Goal: Task Accomplishment & Management: Manage account settings

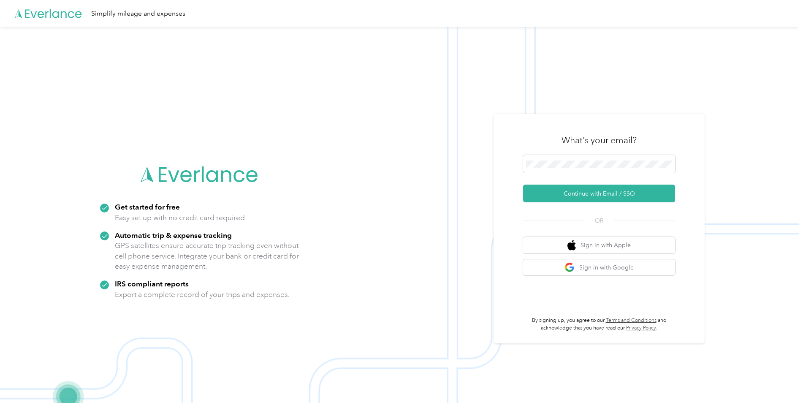
click at [525, 137] on div "What's your email? Continue with Email / SSO OR Sign in with Apple Sign in with…" at bounding box center [598, 229] width 211 height 230
click at [609, 198] on button "Continue with Email / SSO" at bounding box center [599, 193] width 152 height 18
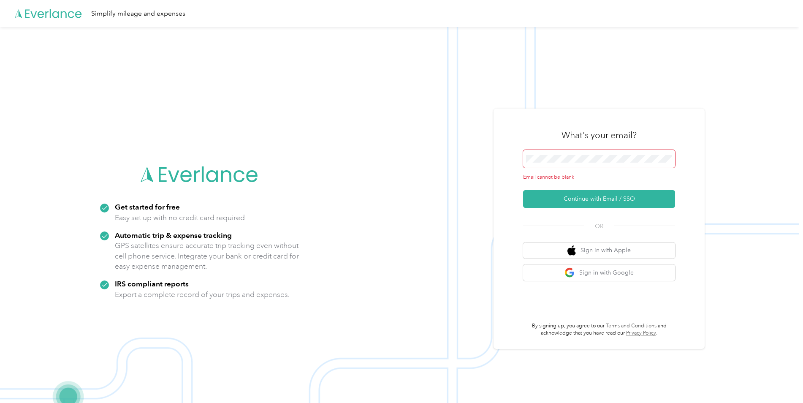
click at [587, 164] on span at bounding box center [599, 159] width 152 height 18
click at [587, 163] on span at bounding box center [599, 159] width 152 height 18
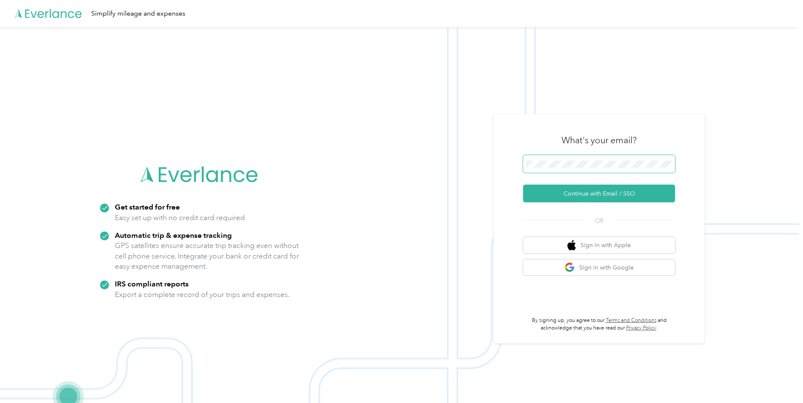
click at [523, 184] on button "Continue with Email / SSO" at bounding box center [599, 193] width 152 height 18
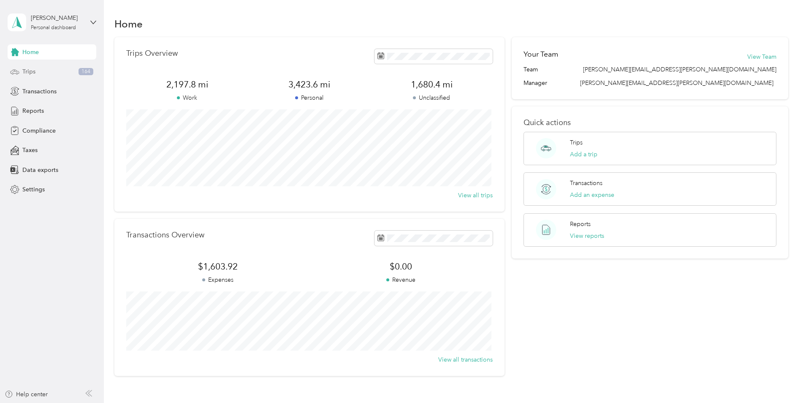
click at [87, 75] on span "164" at bounding box center [85, 72] width 15 height 8
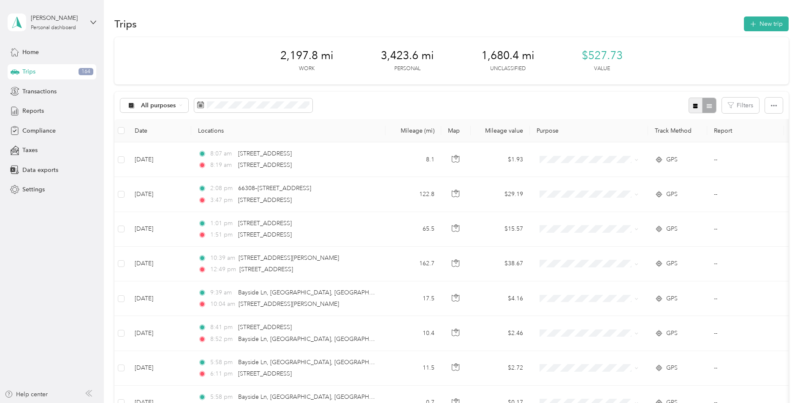
click at [691, 110] on button "button" at bounding box center [695, 105] width 14 height 16
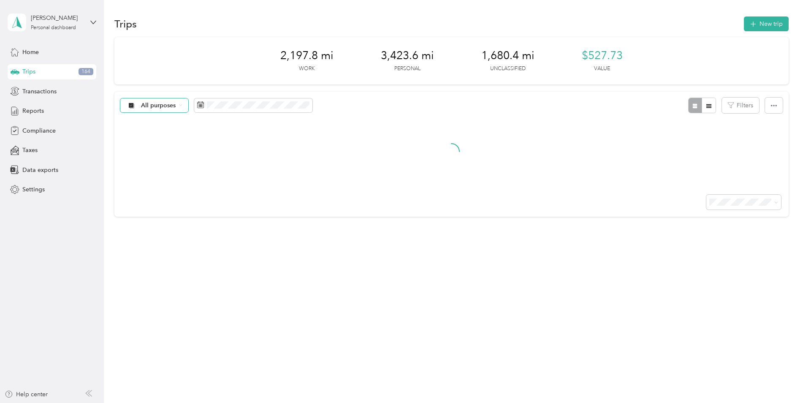
drag, startPoint x: 191, startPoint y: 111, endPoint x: 157, endPoint y: 103, distance: 34.6
click at [190, 111] on div "All purposes" at bounding box center [216, 105] width 192 height 16
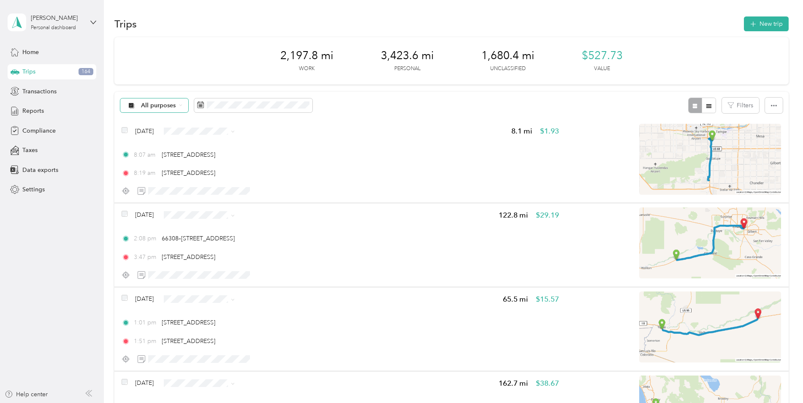
click at [157, 103] on span "All purposes" at bounding box center [158, 106] width 35 height 6
click at [162, 103] on span "All purposes" at bounding box center [158, 106] width 35 height 6
click at [317, 180] on button "Last month" at bounding box center [312, 175] width 51 height 15
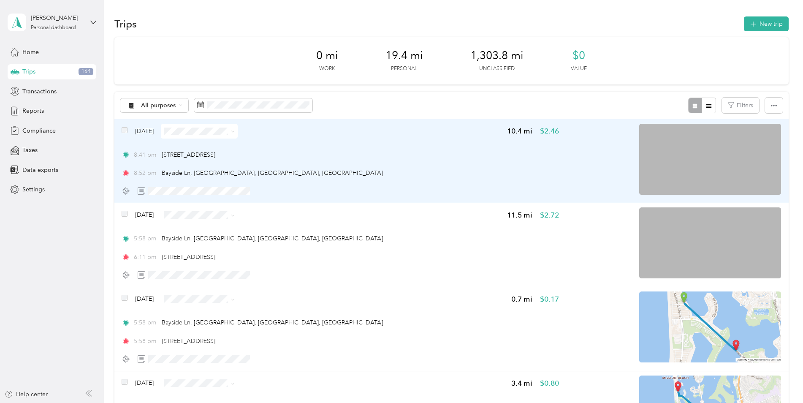
click at [130, 132] on div "Aug 31, 2025" at bounding box center [180, 131] width 116 height 15
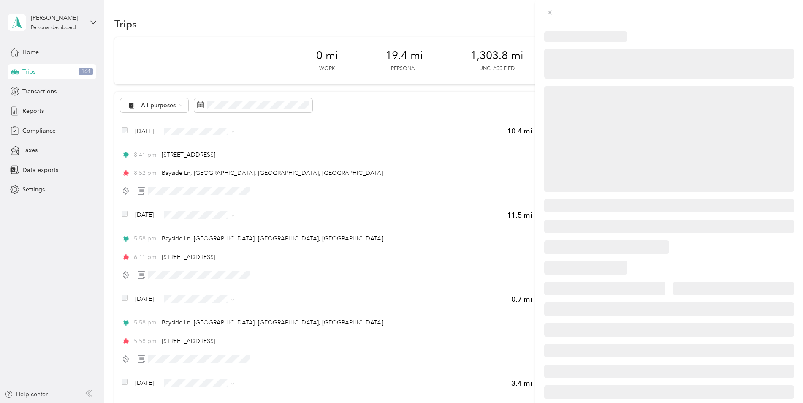
click at [135, 122] on div at bounding box center [401, 201] width 803 height 403
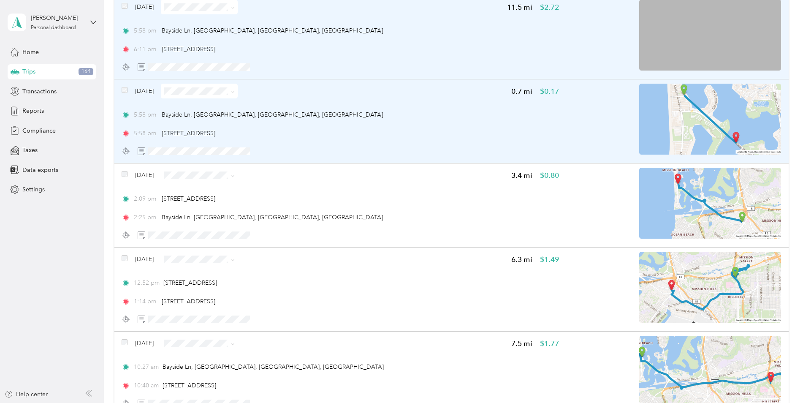
scroll to position [211, 0]
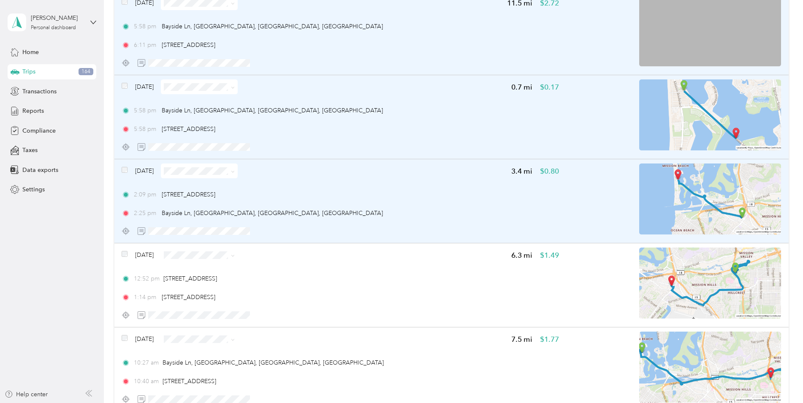
click at [124, 166] on div "Aug 31, 2025" at bounding box center [180, 170] width 116 height 15
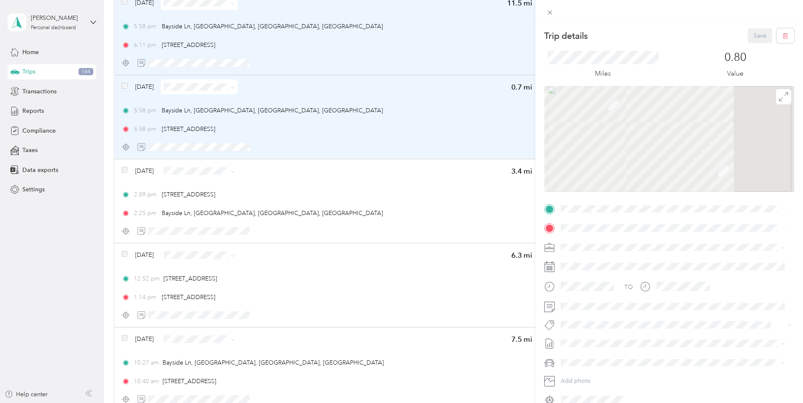
click at [123, 165] on div "Trip details Save This trip cannot be edited because it is either under review,…" at bounding box center [401, 201] width 803 height 403
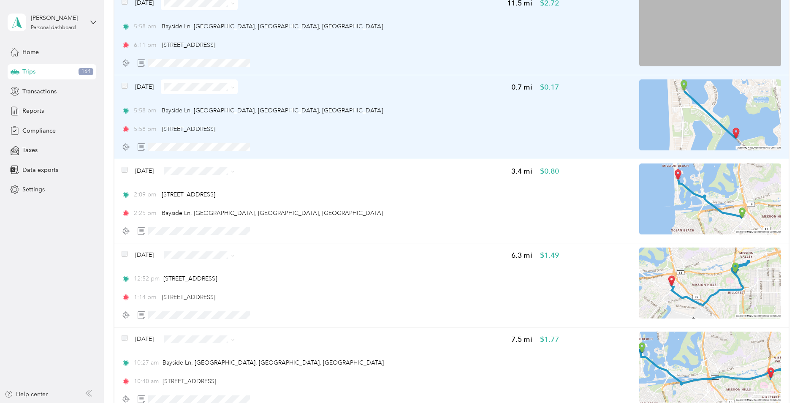
click at [122, 171] on div at bounding box center [401, 201] width 803 height 403
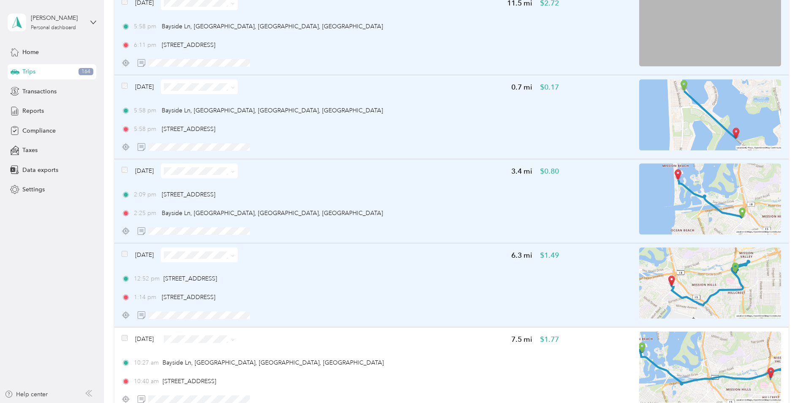
click at [121, 252] on div "Aug 31, 2025 6.3 mi $1.49 12:52 pm 405 Camino Del Rio S, University Heights, Sa…" at bounding box center [451, 285] width 674 height 84
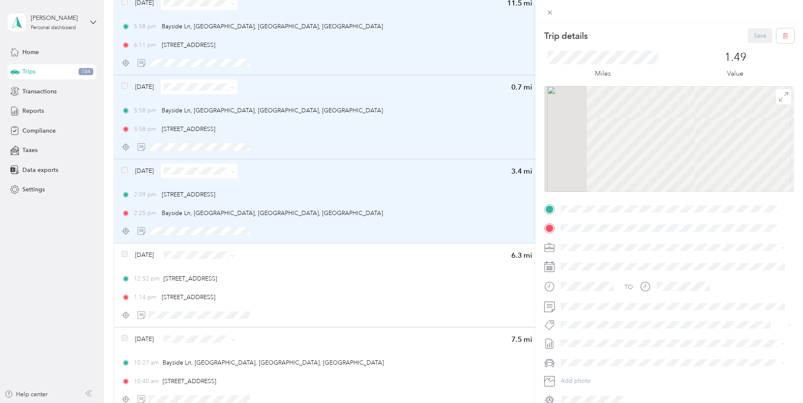
click at [124, 257] on div "Trip details Save This trip cannot be edited because it is either under review,…" at bounding box center [401, 201] width 803 height 403
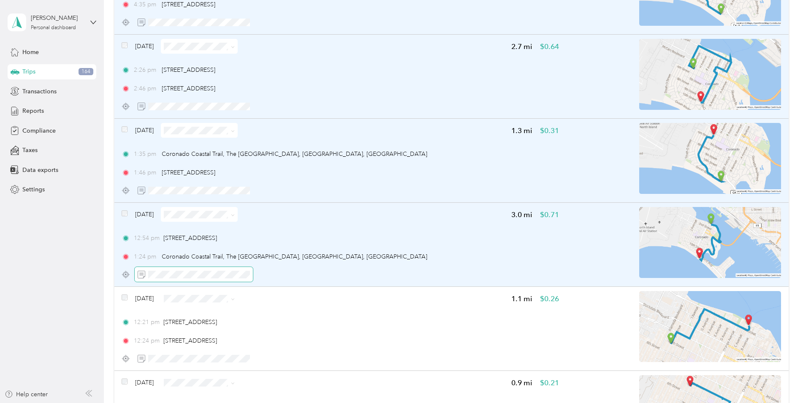
scroll to position [760, 0]
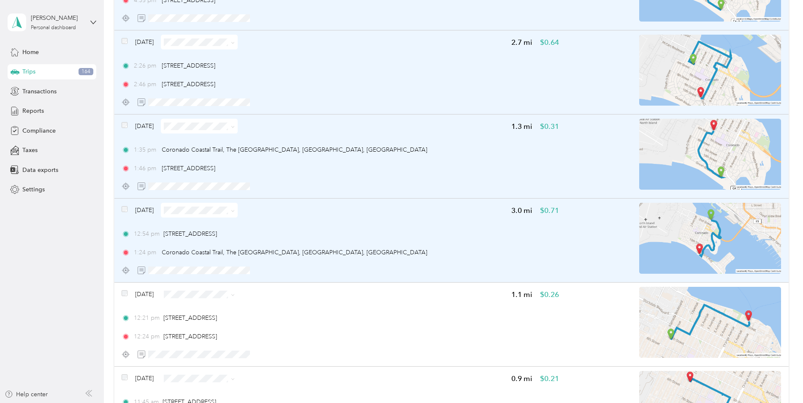
click at [123, 214] on span at bounding box center [125, 210] width 6 height 9
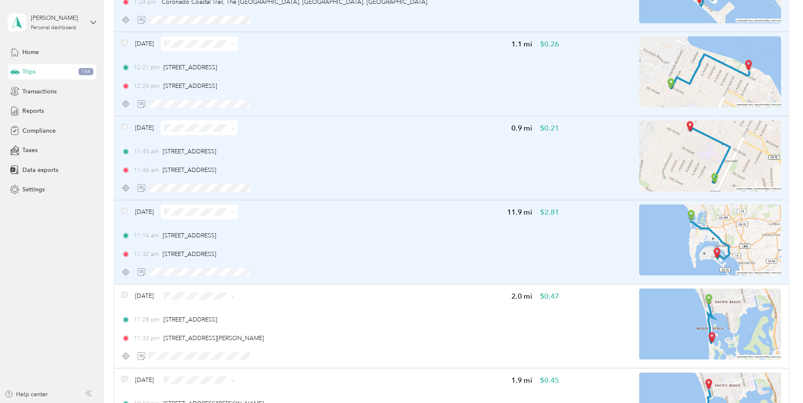
scroll to position [1013, 0]
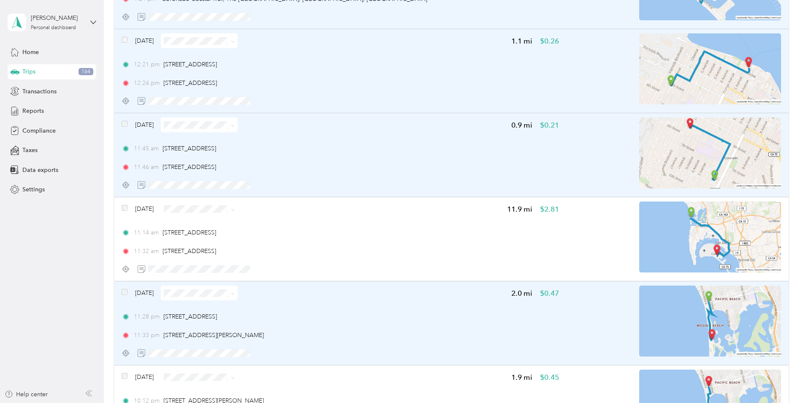
click at [120, 293] on div "Aug 29, 2025 2.0 mi $0.47 11:28 pm 901–911 Hornblend St, Pacific Beach, San Die…" at bounding box center [451, 323] width 674 height 84
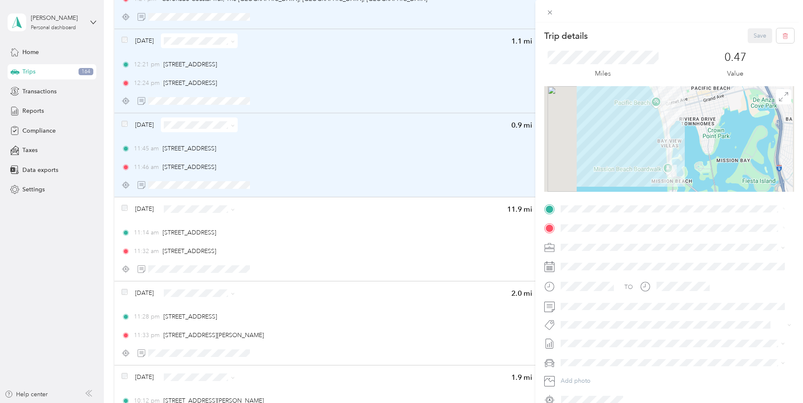
click at [123, 292] on div "Trip details Save This trip cannot be edited because it is either under review,…" at bounding box center [401, 201] width 803 height 403
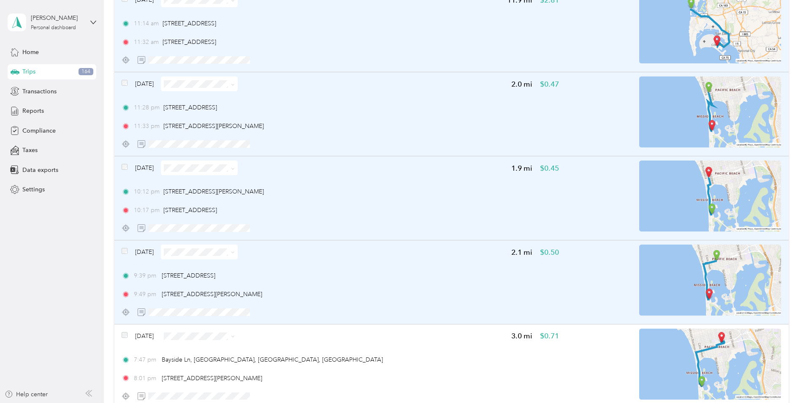
scroll to position [1266, 0]
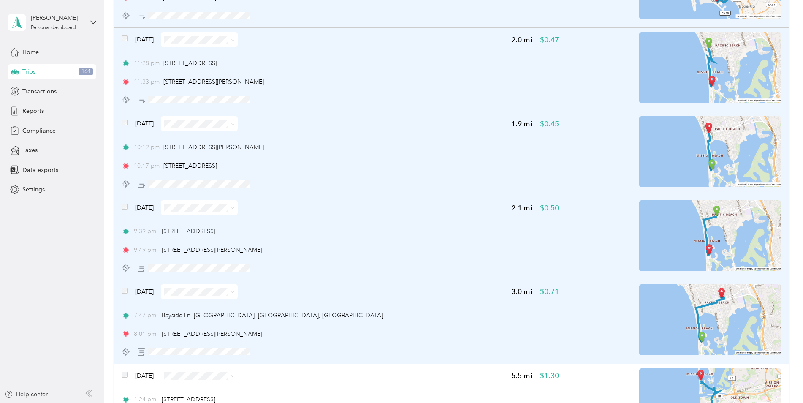
click at [124, 289] on div "Aug 29, 2025 3.0 mi $0.71 7:47 pm Bayside Ln, Mission Beach, San Diego, CA 8:01…" at bounding box center [451, 322] width 674 height 84
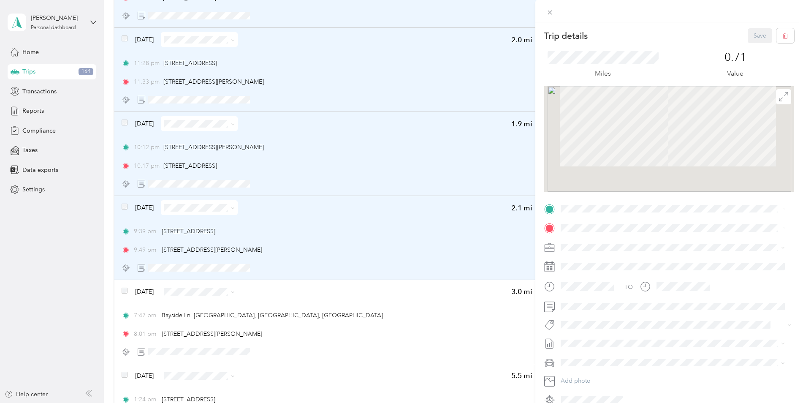
drag, startPoint x: 134, startPoint y: 290, endPoint x: 128, endPoint y: 290, distance: 5.9
click at [133, 290] on div "Trip details Save This trip cannot be edited because it is either under review,…" at bounding box center [401, 201] width 803 height 403
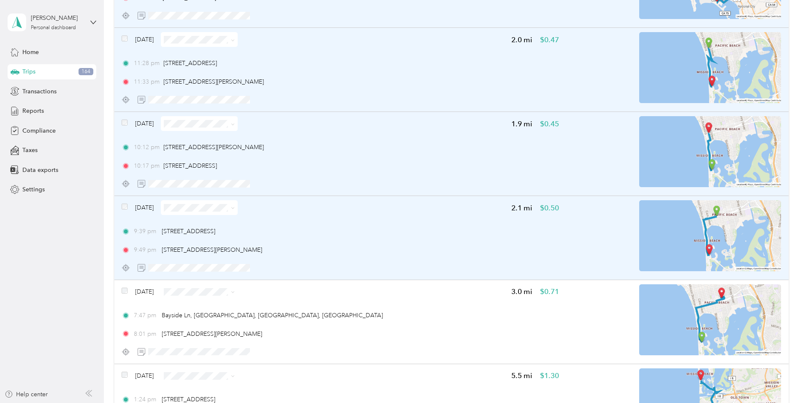
click at [128, 290] on div "Aug 29, 2025" at bounding box center [180, 291] width 116 height 15
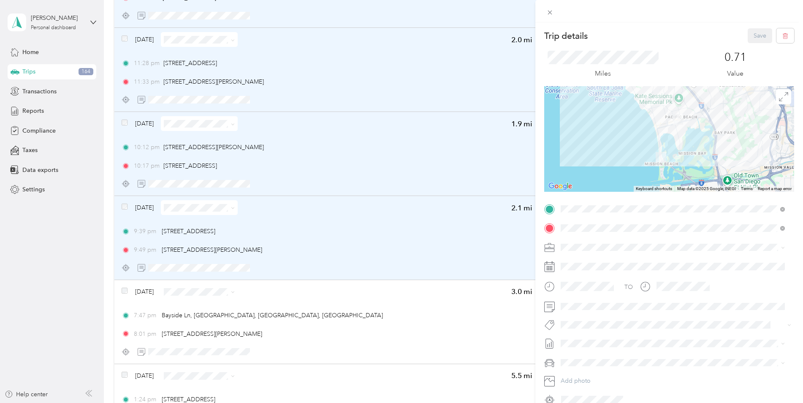
click at [128, 289] on div "Trip details Save This trip cannot be edited because it is either under review,…" at bounding box center [401, 201] width 803 height 403
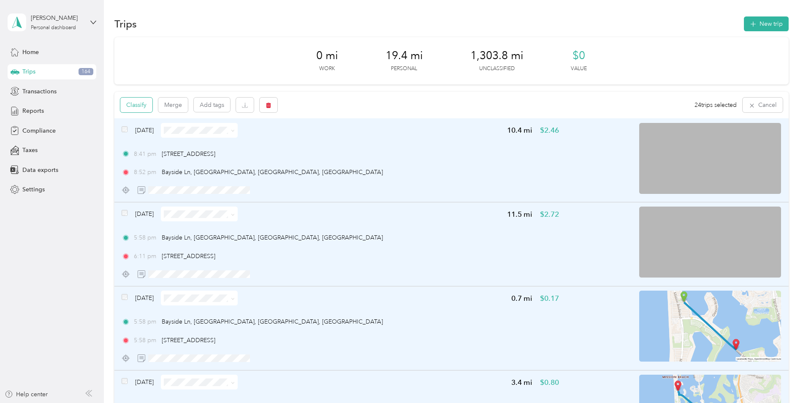
click at [141, 105] on button "Classify" at bounding box center [136, 104] width 32 height 15
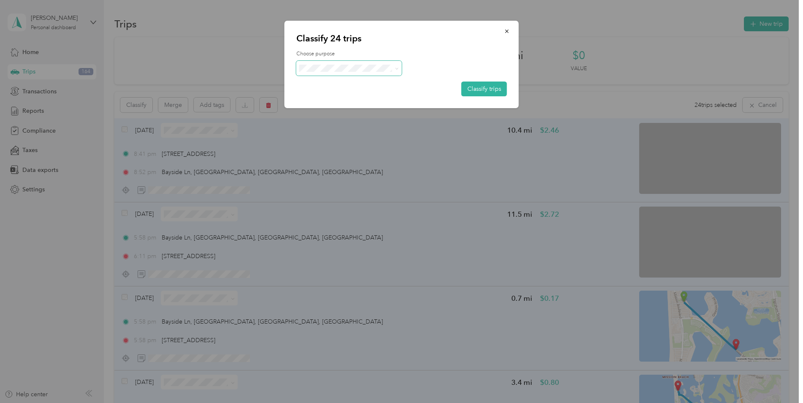
click at [358, 73] on span at bounding box center [349, 68] width 106 height 15
click at [352, 402] on div "Classify 24 trips Choose purpose Classify trips Convergint Technologies Personal" at bounding box center [399, 403] width 798 height 0
click at [352, 94] on span "Personal" at bounding box center [356, 98] width 78 height 9
click at [481, 89] on button "Classify trips" at bounding box center [484, 88] width 46 height 15
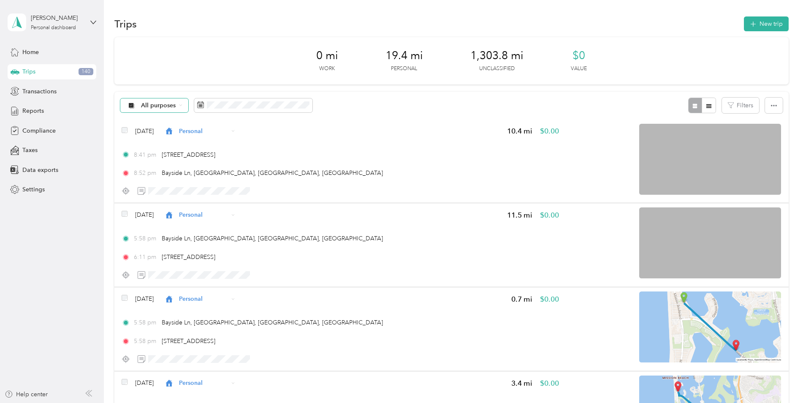
click at [160, 108] on span "All purposes" at bounding box center [158, 106] width 35 height 6
click at [179, 135] on span "Unclassified" at bounding box center [175, 135] width 69 height 9
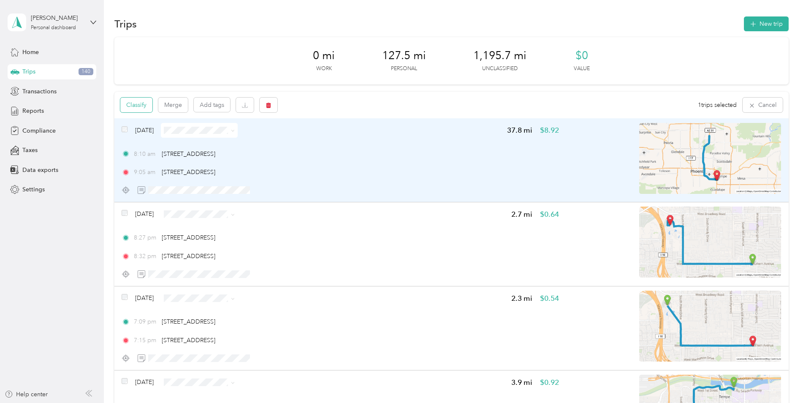
click at [148, 109] on button "Classify" at bounding box center [136, 104] width 32 height 15
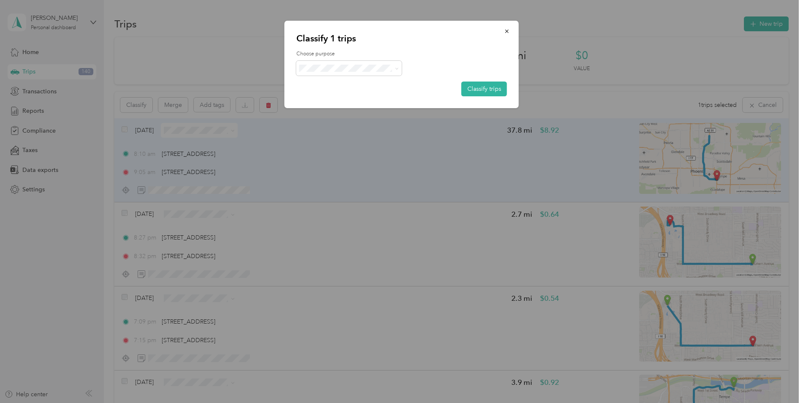
click at [364, 77] on div "Choose purpose Classify trips" at bounding box center [401, 73] width 211 height 46
click at [479, 84] on button "Classify trips" at bounding box center [484, 88] width 46 height 15
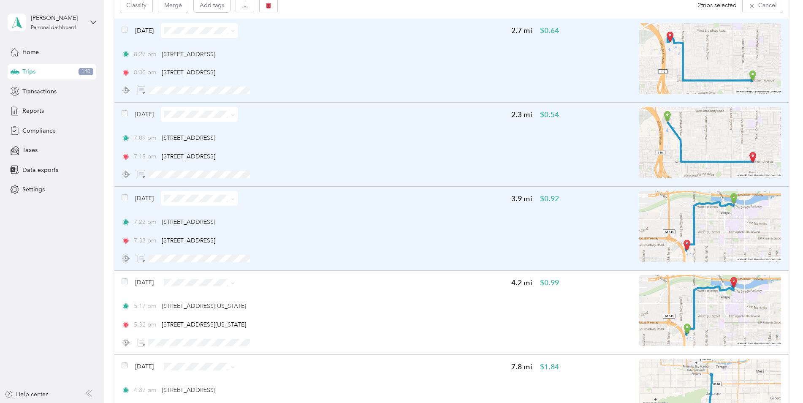
scroll to position [127, 0]
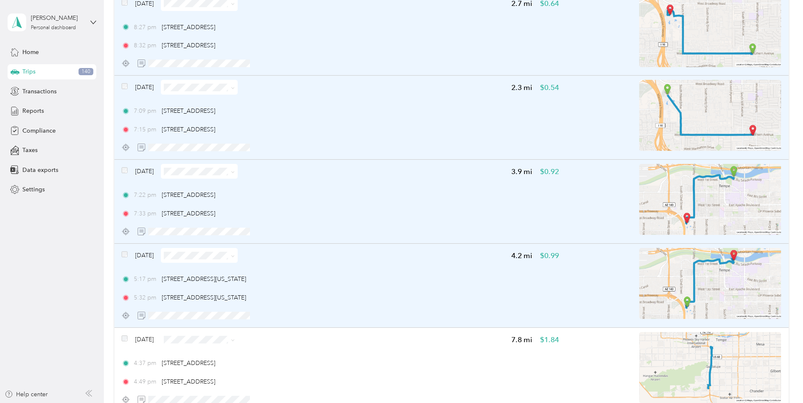
click at [117, 253] on div "Aug 26, 2025 4.2 mi $0.99 5:17 pm 2155, South 55th Street, Tempe, Maricopa Coun…" at bounding box center [451, 286] width 674 height 84
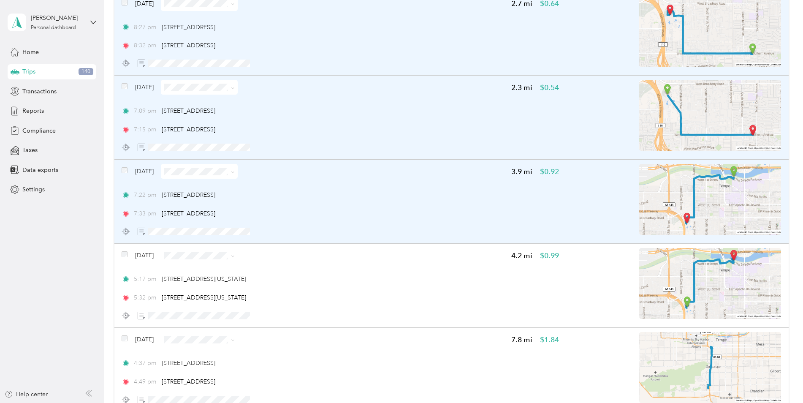
click at [127, 253] on div at bounding box center [401, 201] width 803 height 403
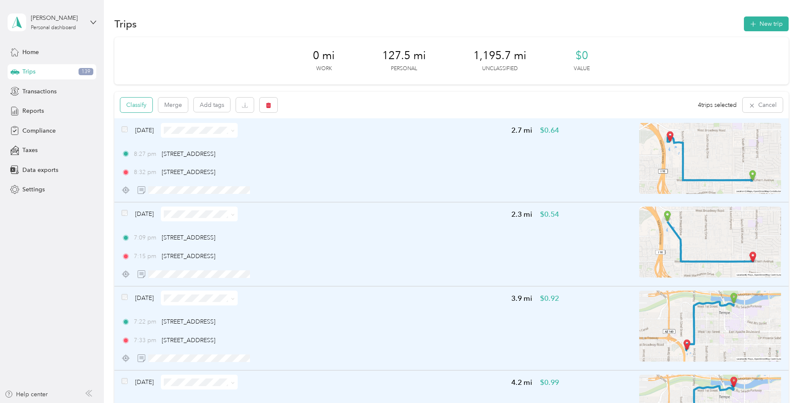
click at [140, 111] on button "Classify" at bounding box center [136, 104] width 32 height 15
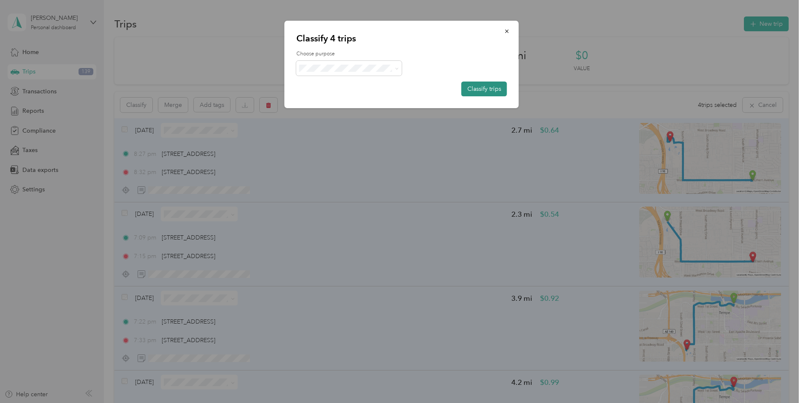
click at [491, 89] on button "Classify trips" at bounding box center [484, 88] width 46 height 15
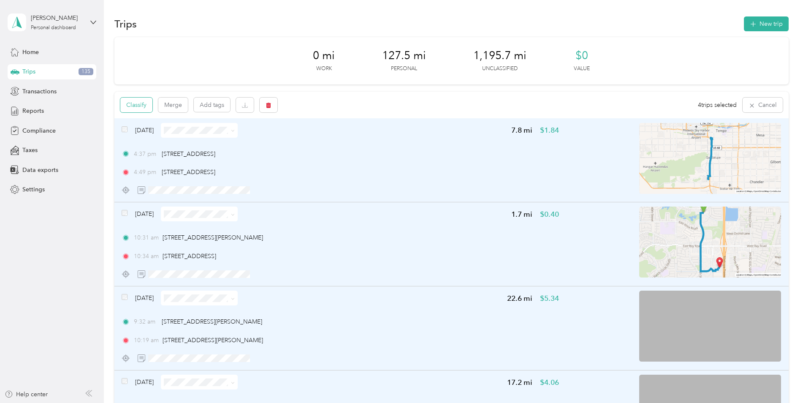
click at [146, 111] on button "Classify" at bounding box center [136, 104] width 32 height 15
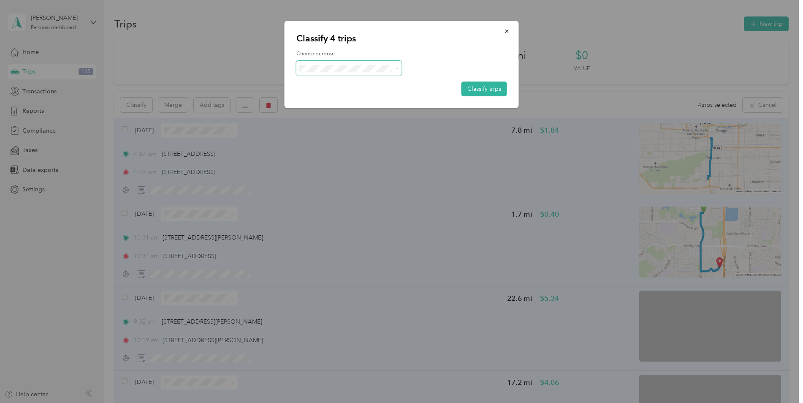
click at [345, 73] on span at bounding box center [349, 68] width 106 height 15
click at [345, 83] on div "Choose purpose Classify trips" at bounding box center [401, 73] width 211 height 46
click at [353, 74] on span at bounding box center [349, 68] width 106 height 15
click at [357, 84] on span "Convergint Technologies" at bounding box center [356, 82] width 78 height 9
click at [489, 90] on button "Classify trips" at bounding box center [484, 88] width 46 height 15
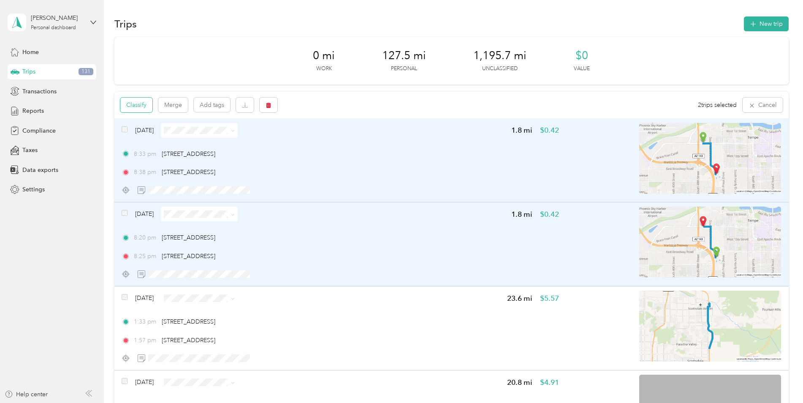
click at [130, 105] on button "Classify" at bounding box center [136, 104] width 32 height 15
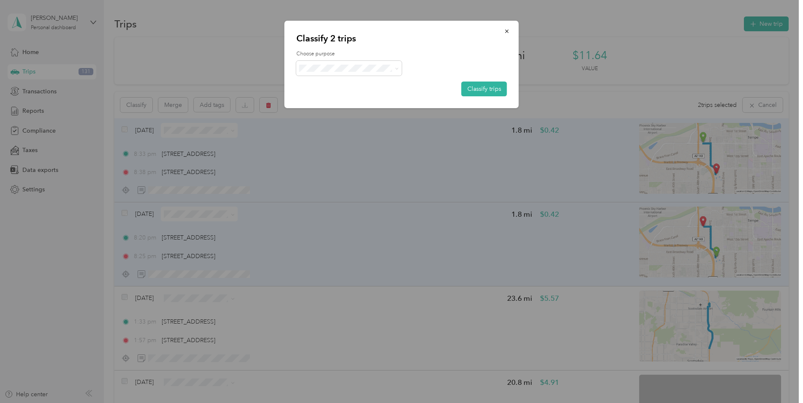
click at [357, 79] on div "Choose purpose Classify trips" at bounding box center [401, 73] width 211 height 46
click at [356, 97] on span "Personal" at bounding box center [357, 97] width 80 height 9
click at [478, 84] on button "Classify trips" at bounding box center [484, 88] width 46 height 15
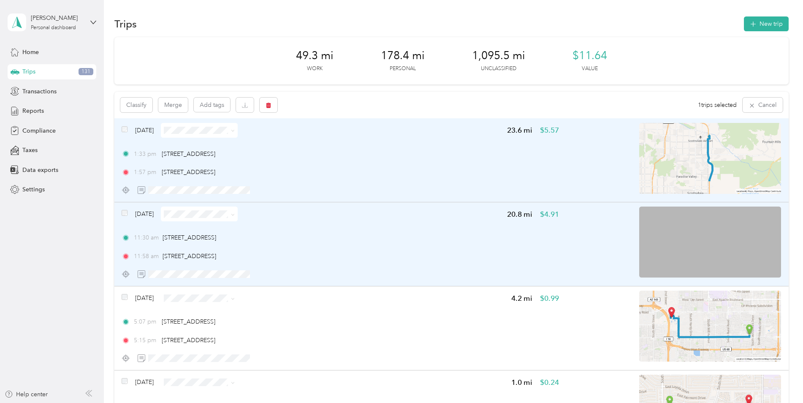
click at [124, 208] on div "Aug 25, 2025" at bounding box center [180, 213] width 116 height 15
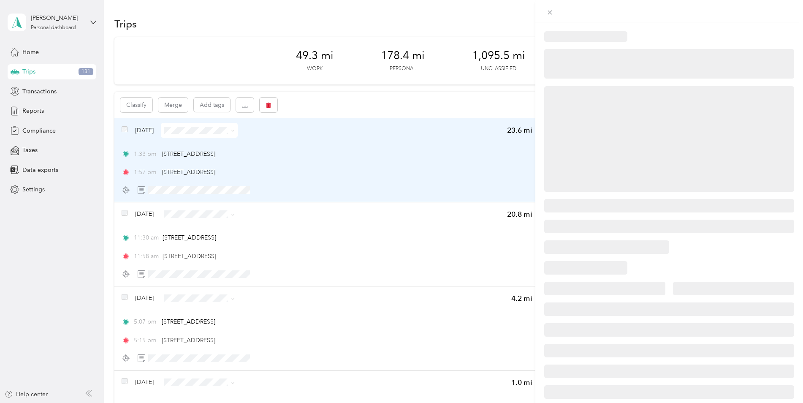
click at [126, 214] on div at bounding box center [401, 201] width 803 height 403
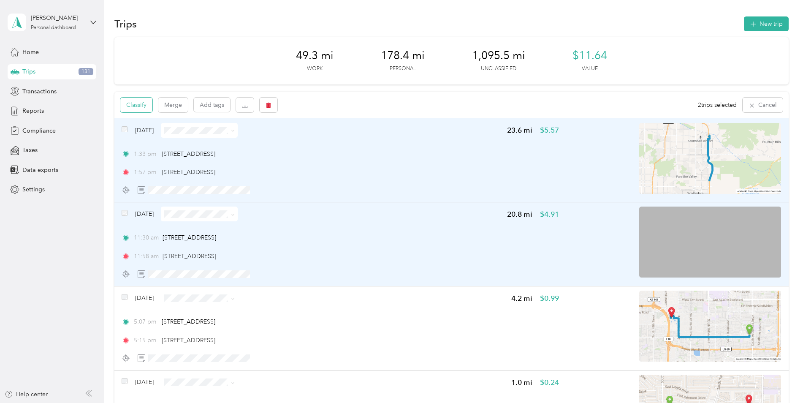
click at [131, 101] on button "Classify" at bounding box center [136, 104] width 32 height 15
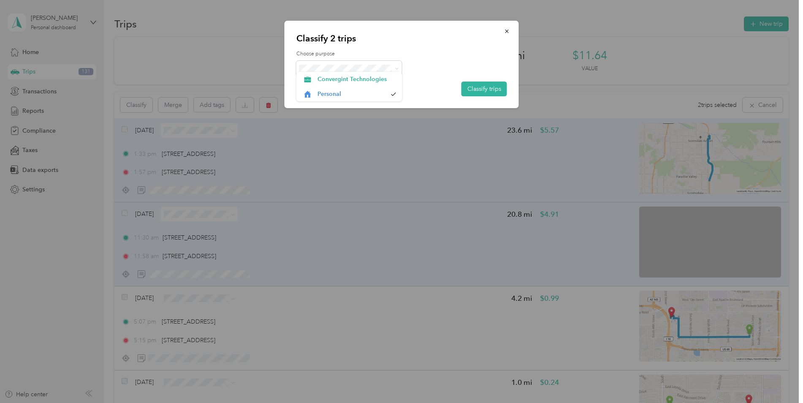
drag, startPoint x: 358, startPoint y: 93, endPoint x: 360, endPoint y: 87, distance: 5.9
click at [365, 72] on span at bounding box center [349, 68] width 106 height 15
click at [371, 84] on li "Convergint Technologies" at bounding box center [349, 83] width 106 height 15
click at [482, 92] on button "Classify trips" at bounding box center [484, 88] width 46 height 15
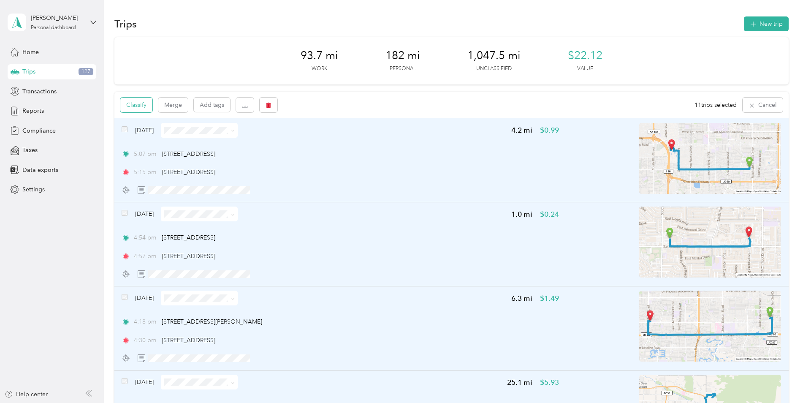
click at [133, 103] on button "Classify" at bounding box center [136, 104] width 32 height 15
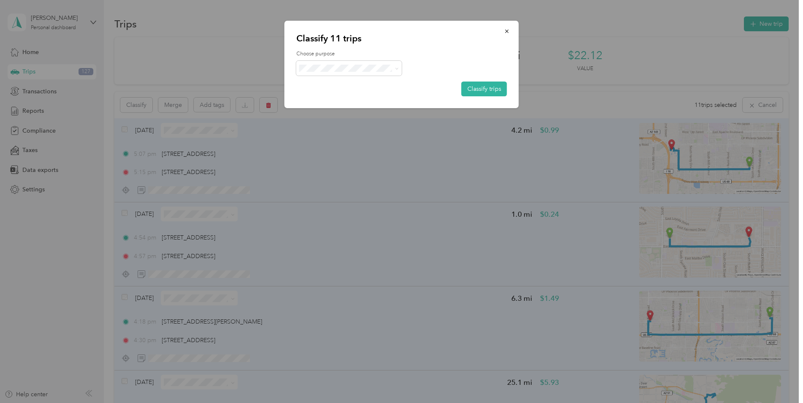
click at [349, 94] on span "Personal" at bounding box center [357, 98] width 80 height 9
click at [500, 92] on button "Classify trips" at bounding box center [484, 88] width 46 height 15
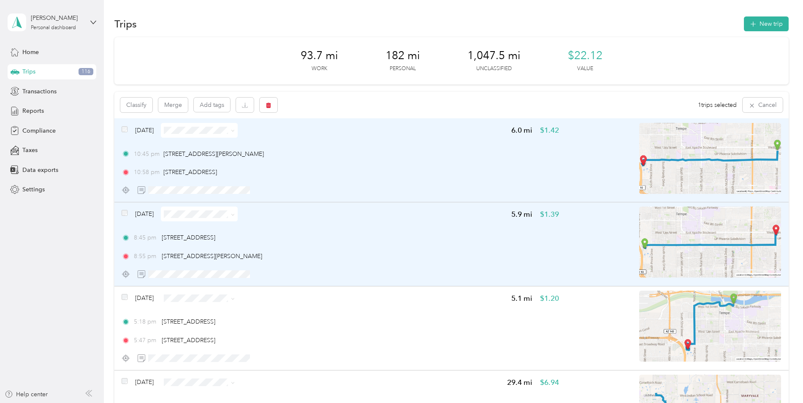
click at [119, 213] on div "Aug 22, 2025 5.9 mi $1.39 8:45 pm 2155 S 55th St, Tempe, AZ 8:55 pm 111 S Dobso…" at bounding box center [451, 244] width 674 height 84
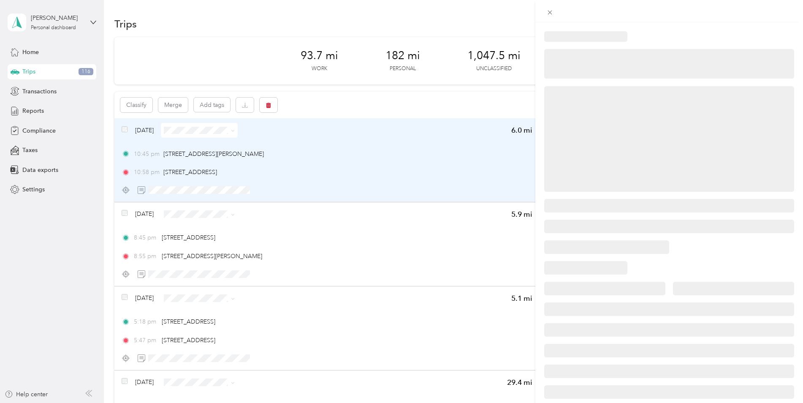
click at [123, 214] on div at bounding box center [401, 201] width 803 height 403
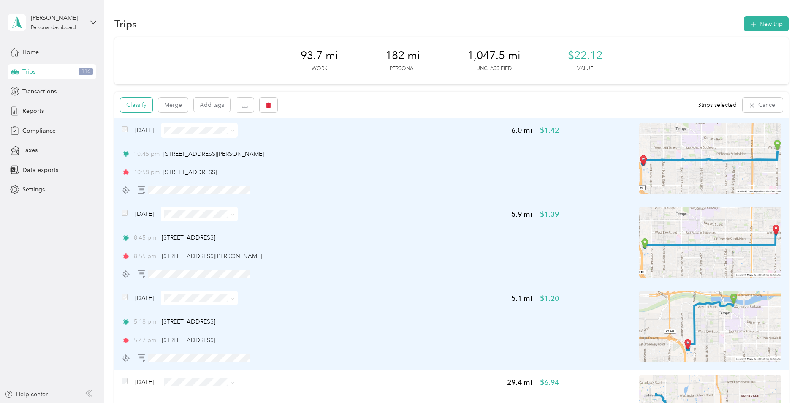
click at [139, 109] on button "Classify" at bounding box center [136, 104] width 32 height 15
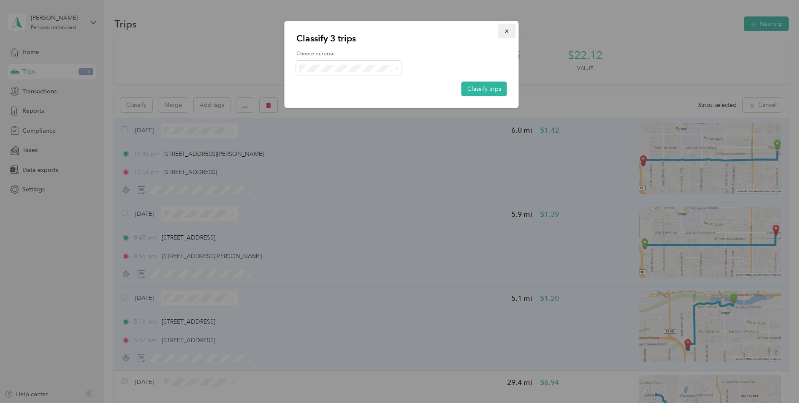
click at [511, 35] on button "button" at bounding box center [507, 31] width 18 height 15
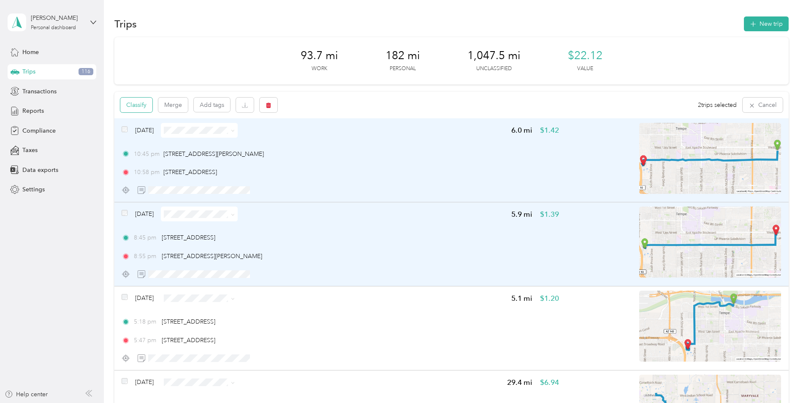
click at [146, 110] on button "Classify" at bounding box center [136, 104] width 32 height 15
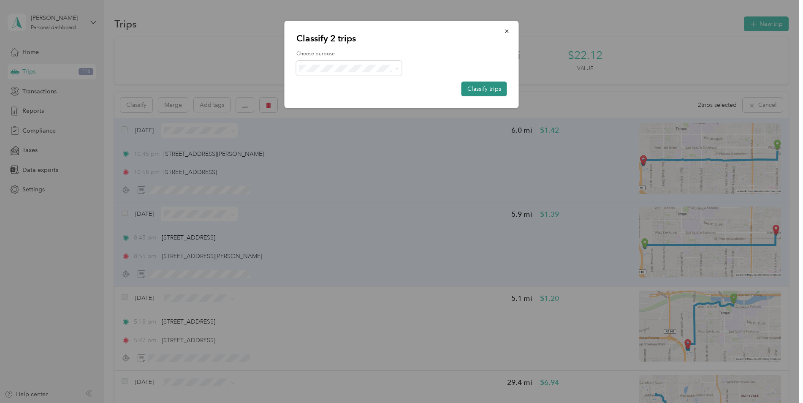
click at [482, 95] on button "Classify trips" at bounding box center [484, 88] width 46 height 15
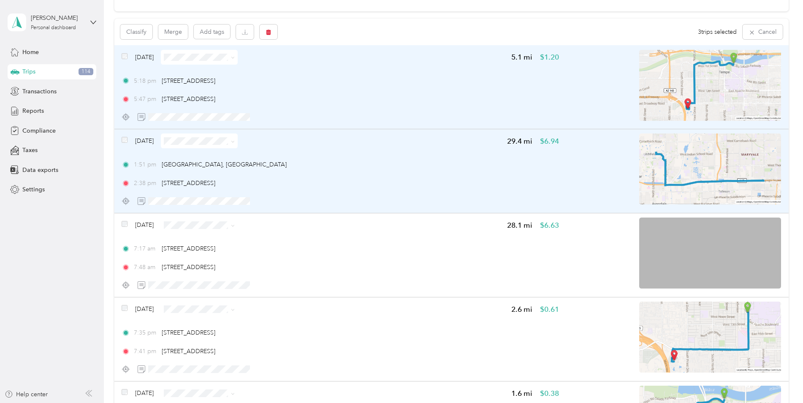
scroll to position [84, 0]
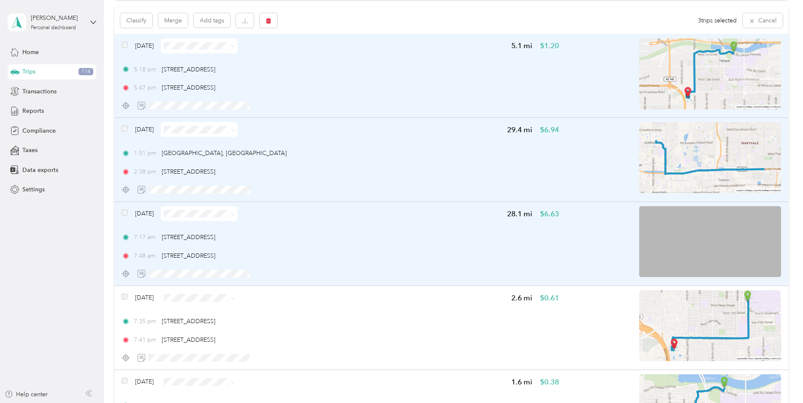
click at [121, 212] on div "Aug 22, 2025 28.1 mi $6.63 7:17 am 2155 S 55th St, Tempe, AZ 7:48 am N Sahuaro …" at bounding box center [451, 244] width 674 height 84
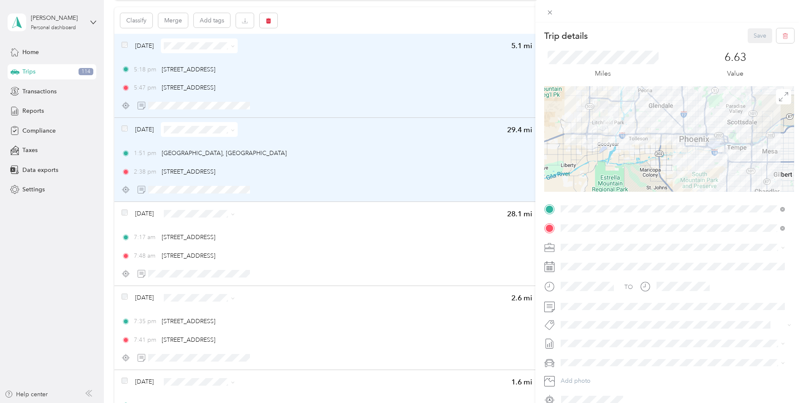
click at [127, 211] on div "Trip details Save This trip cannot be edited because it is either under review,…" at bounding box center [401, 201] width 803 height 403
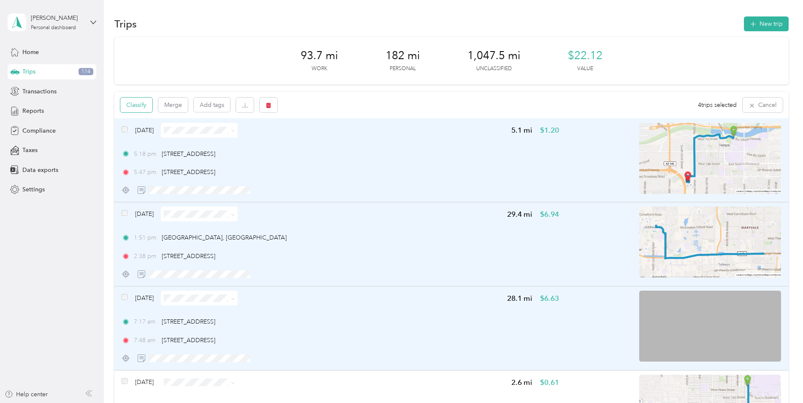
click at [126, 110] on button "Classify" at bounding box center [136, 104] width 32 height 15
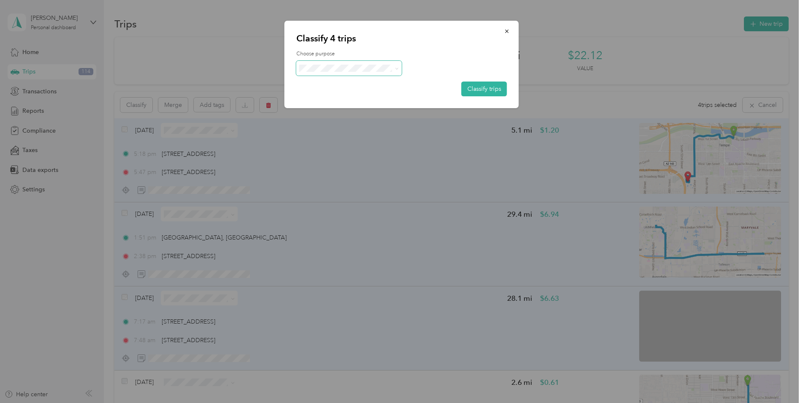
click at [309, 72] on span at bounding box center [349, 68] width 106 height 15
click at [358, 86] on span "Convergint Technologies" at bounding box center [356, 83] width 78 height 9
click at [500, 89] on button "Classify trips" at bounding box center [484, 88] width 46 height 15
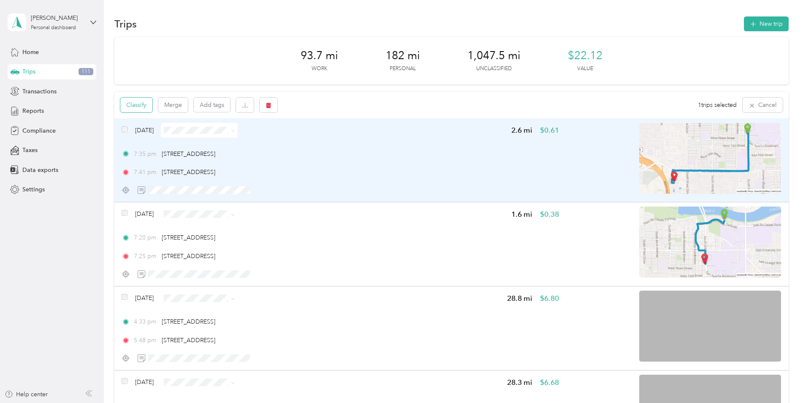
click at [146, 105] on button "Classify" at bounding box center [136, 104] width 32 height 15
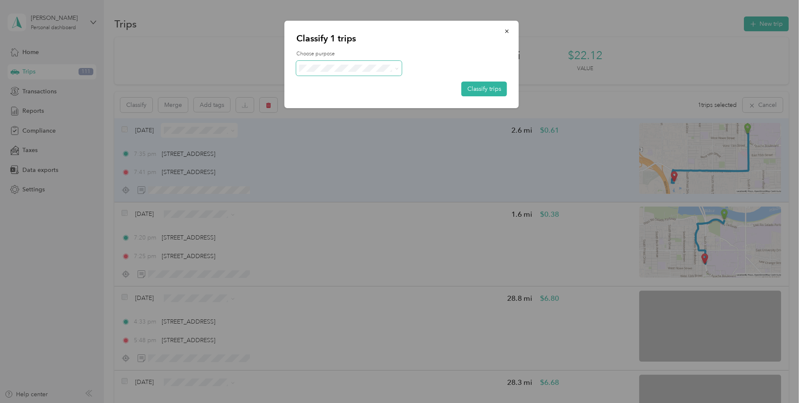
click at [350, 62] on span at bounding box center [349, 68] width 106 height 15
click at [362, 76] on div "Choose purpose Classify trips" at bounding box center [401, 73] width 211 height 46
click at [364, 72] on span at bounding box center [349, 68] width 106 height 15
click at [392, 65] on span at bounding box center [395, 68] width 7 height 9
click at [397, 68] on icon at bounding box center [397, 69] width 4 height 4
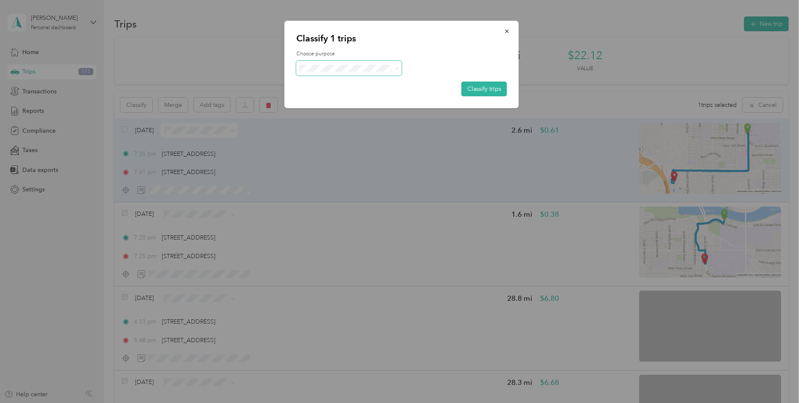
click at [367, 97] on span "Personal" at bounding box center [357, 98] width 80 height 9
click at [477, 88] on button "Classify trips" at bounding box center [484, 88] width 46 height 15
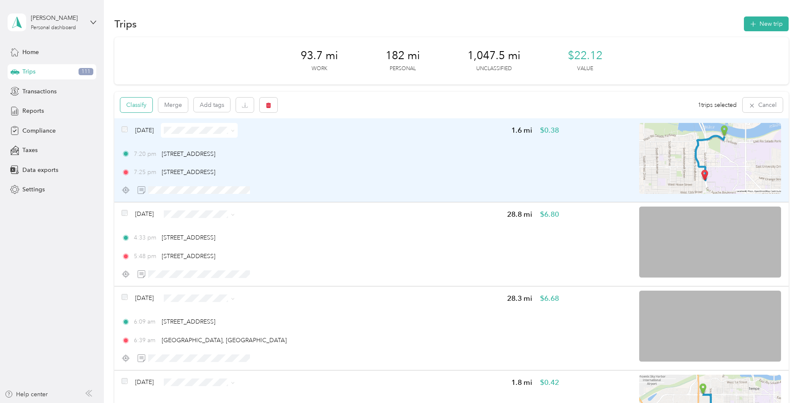
click at [145, 111] on button "Classify" at bounding box center [136, 104] width 32 height 15
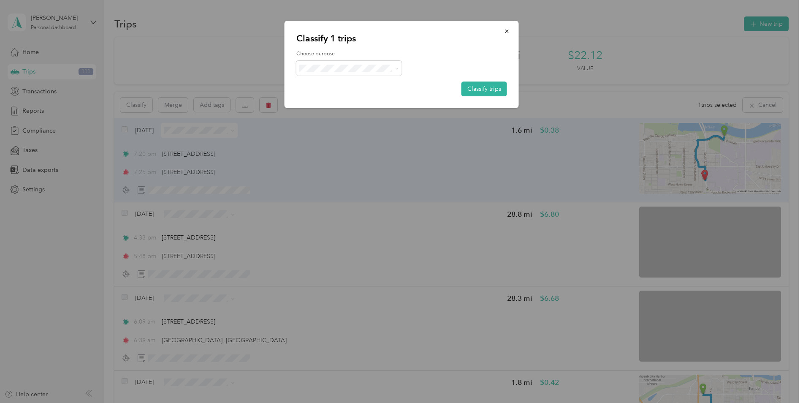
click at [512, 91] on div "Classify 1 trips Choose purpose Classify trips" at bounding box center [401, 64] width 234 height 87
click at [498, 92] on button "Classify trips" at bounding box center [484, 88] width 46 height 15
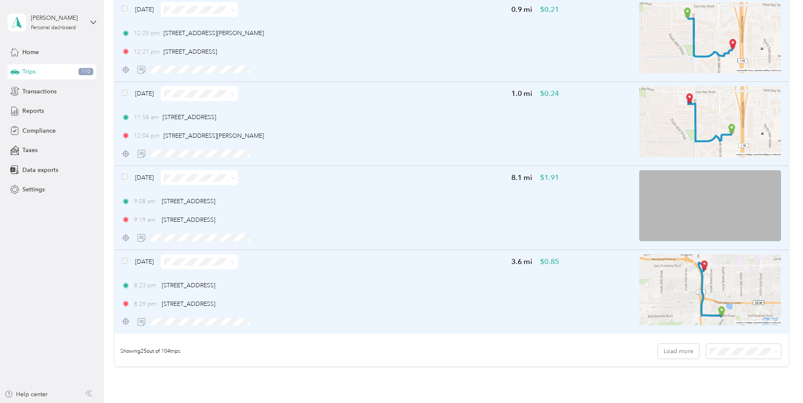
scroll to position [1899, 0]
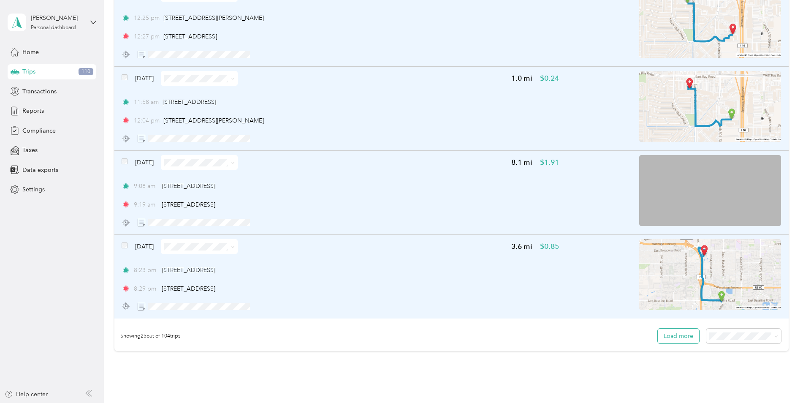
click at [676, 339] on button "Load more" at bounding box center [678, 335] width 41 height 15
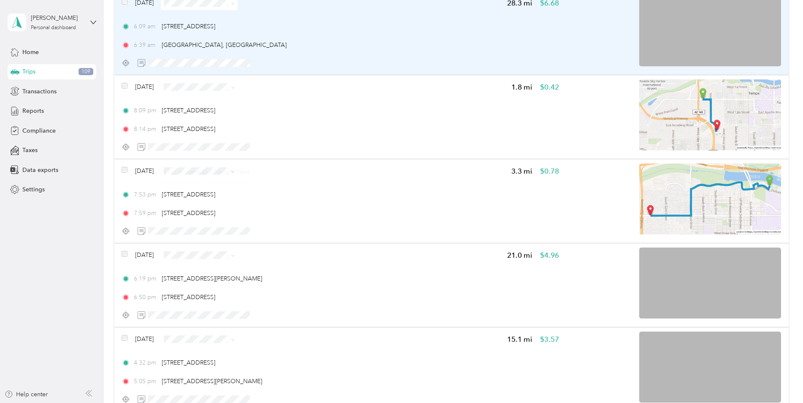
scroll to position [0, 0]
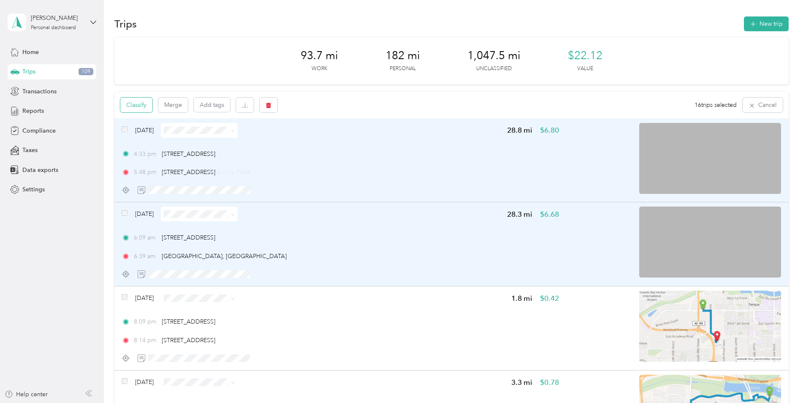
click at [132, 104] on button "Classify" at bounding box center [136, 104] width 32 height 15
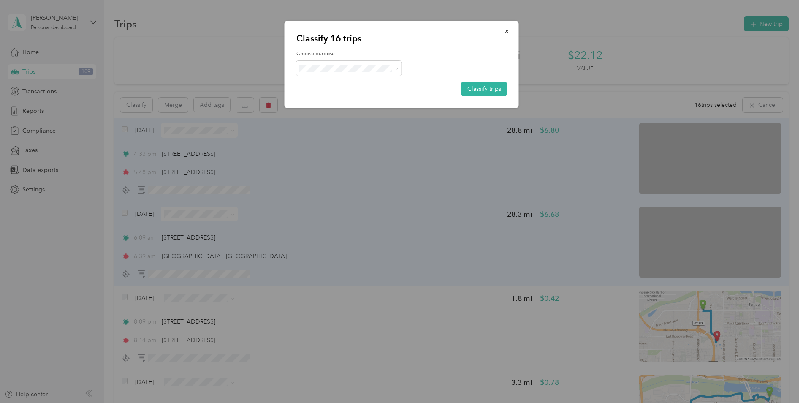
click at [345, 79] on div "Choose purpose Classify trips" at bounding box center [401, 73] width 211 height 46
click at [353, 84] on span "Convergint Technologies" at bounding box center [356, 83] width 78 height 9
click at [473, 84] on button "Classify trips" at bounding box center [484, 88] width 46 height 15
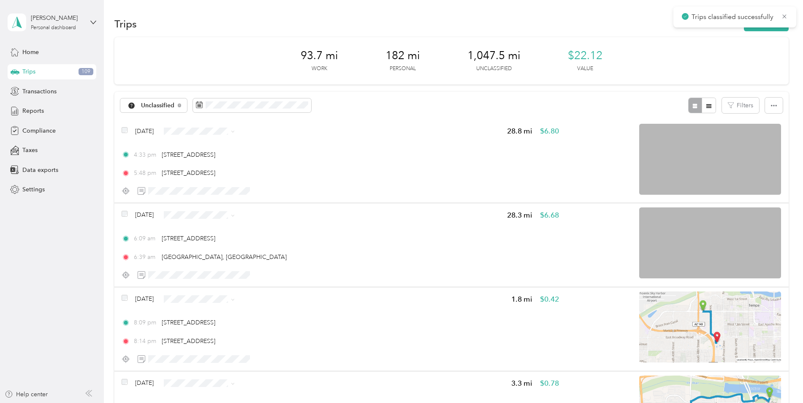
click at [212, 48] on div "93.7 mi Work 182 mi Personal 1,047.5 mi Unclassified $22.12 Value" at bounding box center [451, 60] width 674 height 47
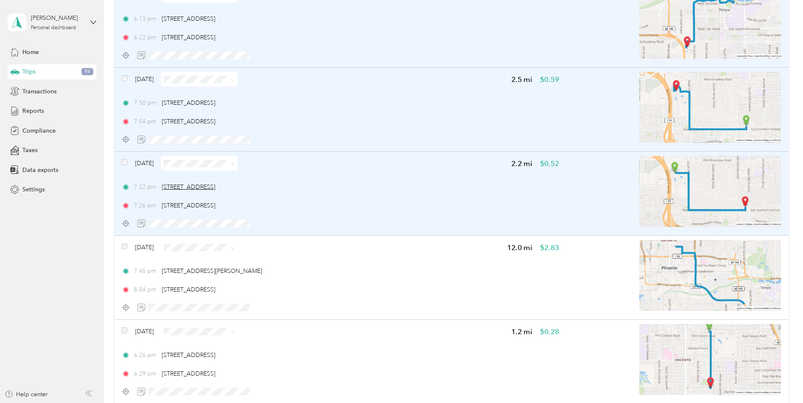
scroll to position [760, 0]
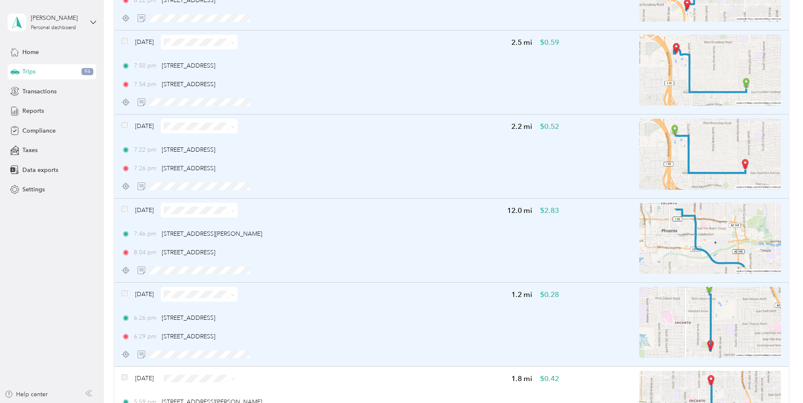
click at [125, 288] on div "Aug 17, 2025" at bounding box center [180, 294] width 116 height 15
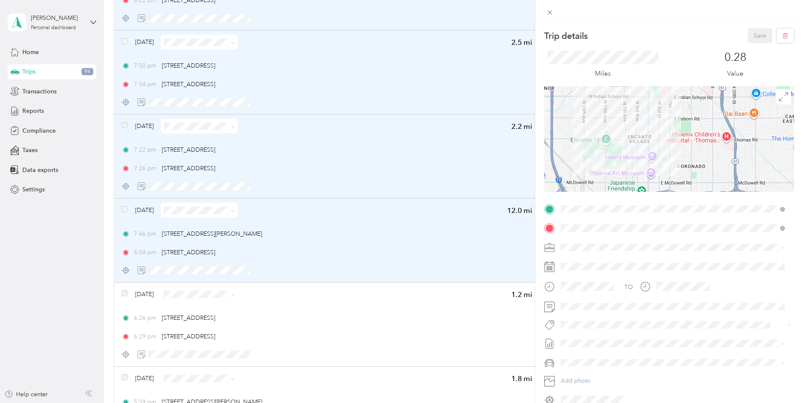
click at [126, 290] on div "Trip details Save This trip cannot be edited because it is either under review,…" at bounding box center [401, 201] width 803 height 403
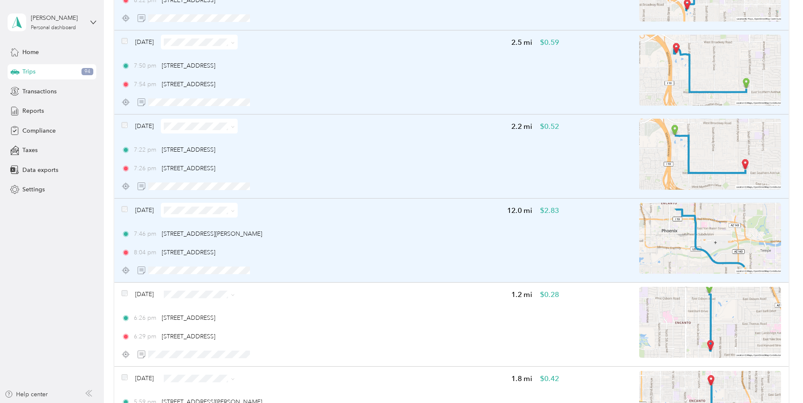
click at [126, 292] on div at bounding box center [401, 201] width 803 height 403
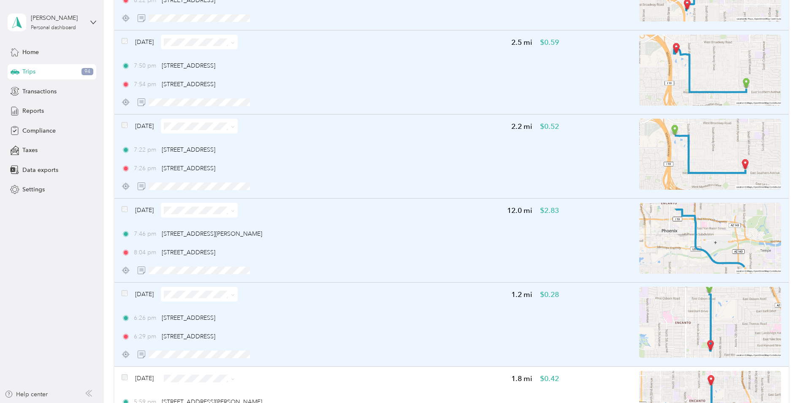
click at [128, 295] on div "Aug 17, 2025" at bounding box center [180, 294] width 116 height 15
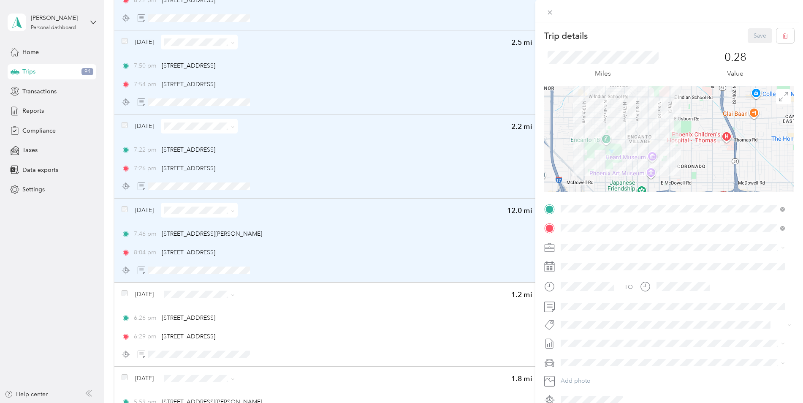
click at [126, 295] on div "Trip details Save This trip cannot be edited because it is either under review,…" at bounding box center [401, 201] width 803 height 403
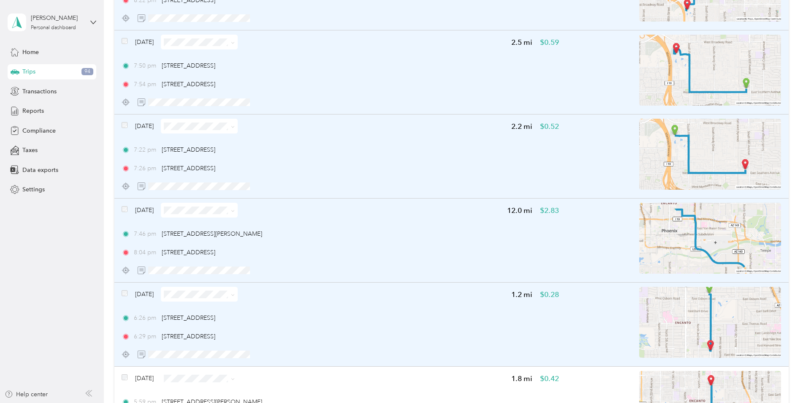
scroll to position [844, 0]
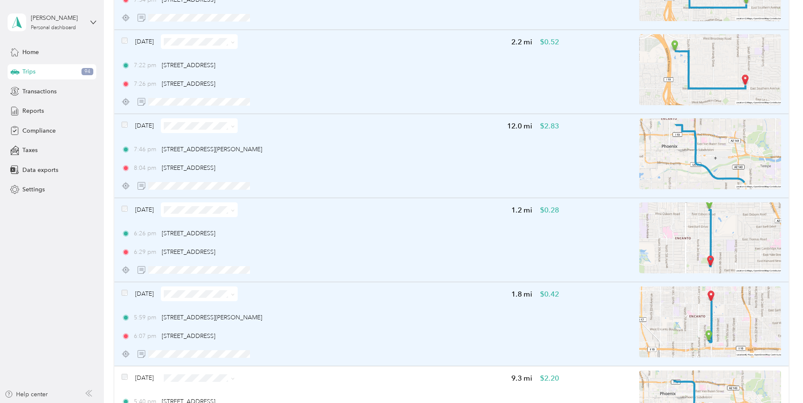
click at [128, 292] on div "Aug 17, 2025" at bounding box center [180, 293] width 116 height 15
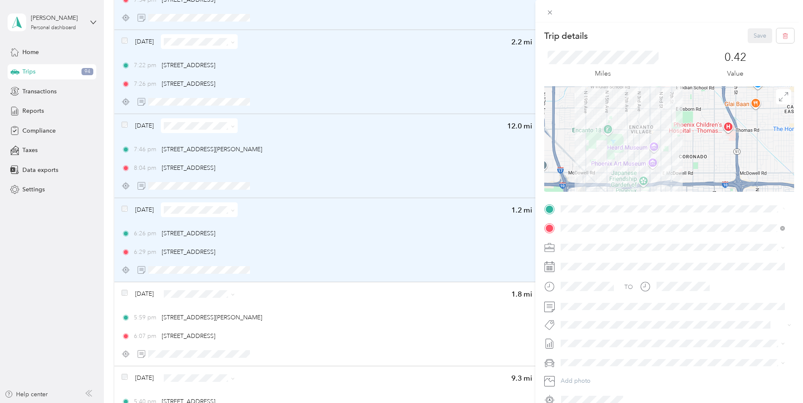
click at [127, 294] on div "Trip details Save This trip cannot be edited because it is either under review,…" at bounding box center [401, 201] width 803 height 403
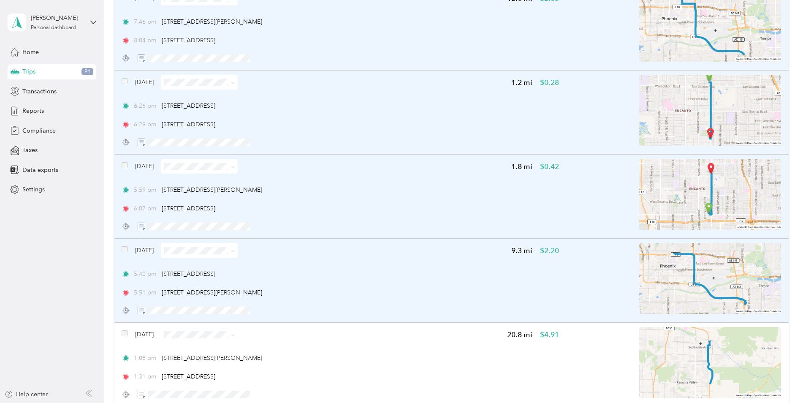
scroll to position [1013, 0]
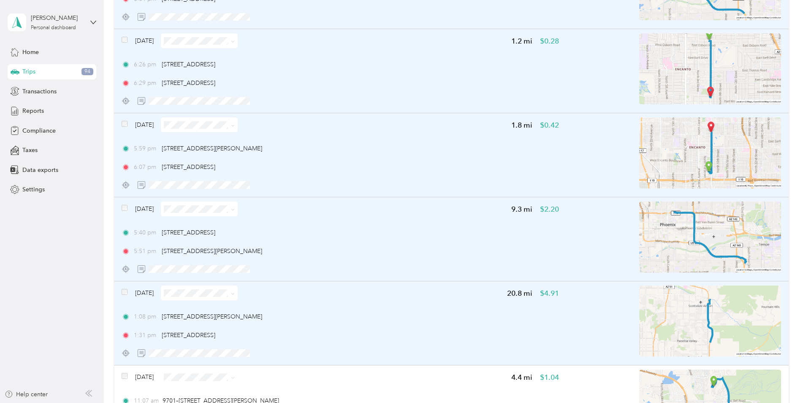
click at [126, 295] on span at bounding box center [125, 292] width 6 height 9
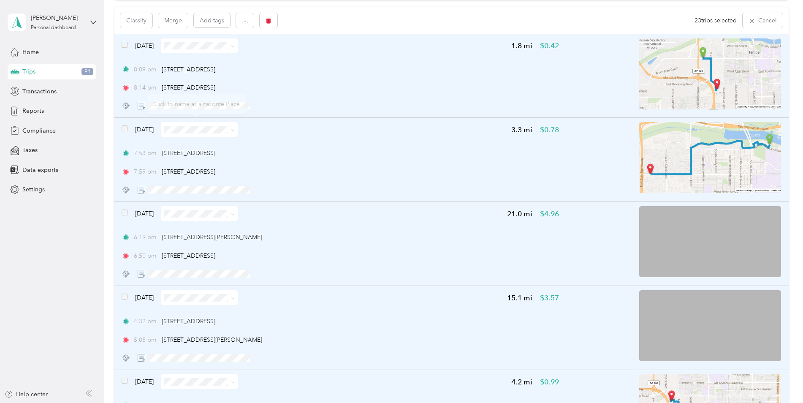
scroll to position [0, 0]
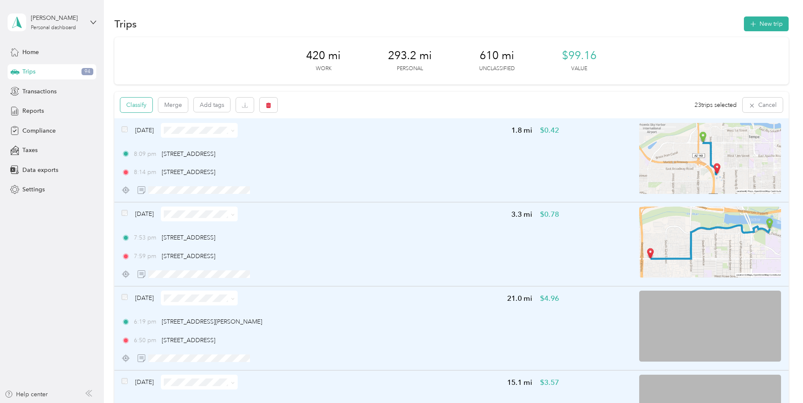
click at [151, 104] on button "Classify" at bounding box center [136, 104] width 32 height 15
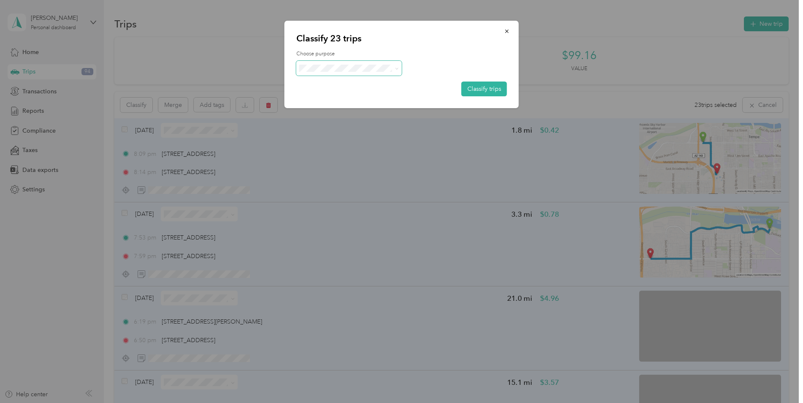
click at [340, 73] on span at bounding box center [349, 68] width 106 height 15
click at [368, 99] on span "Personal" at bounding box center [357, 98] width 80 height 9
click at [488, 89] on button "Classify trips" at bounding box center [484, 88] width 46 height 15
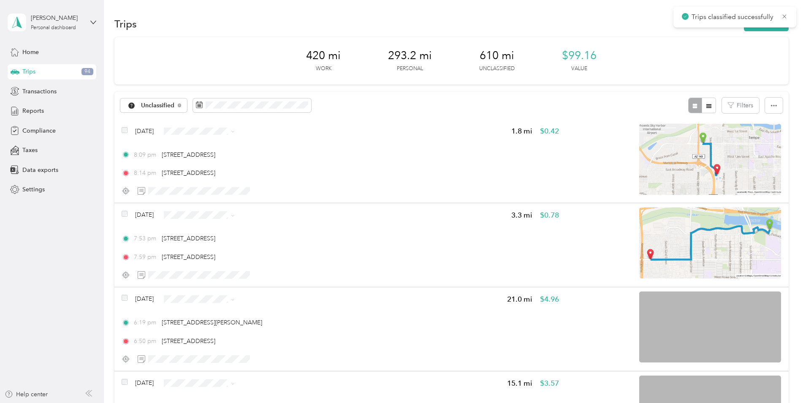
click at [190, 50] on div "420 mi Work 293.2 mi Personal 610 mi Unclassified $99.16 Value" at bounding box center [451, 60] width 674 height 47
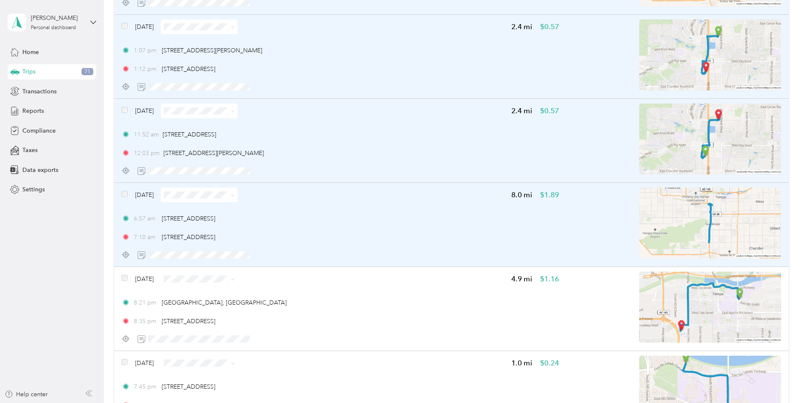
scroll to position [3261, 0]
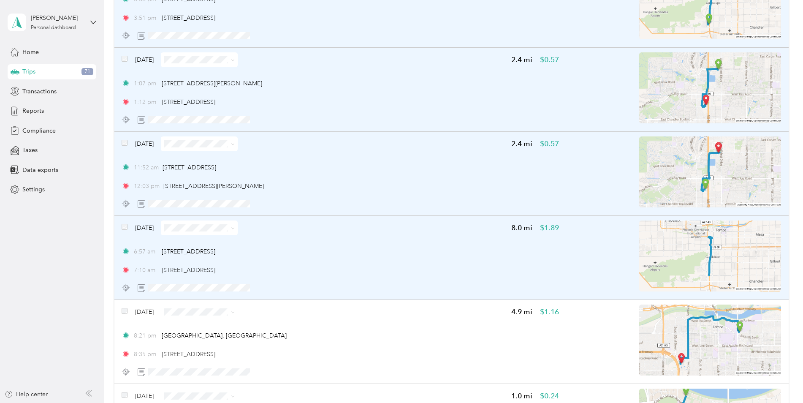
drag, startPoint x: 81, startPoint y: 253, endPoint x: 139, endPoint y: 45, distance: 216.5
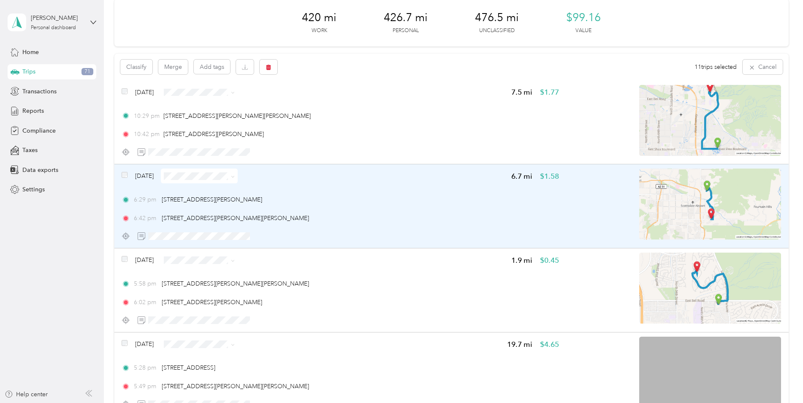
scroll to position [0, 0]
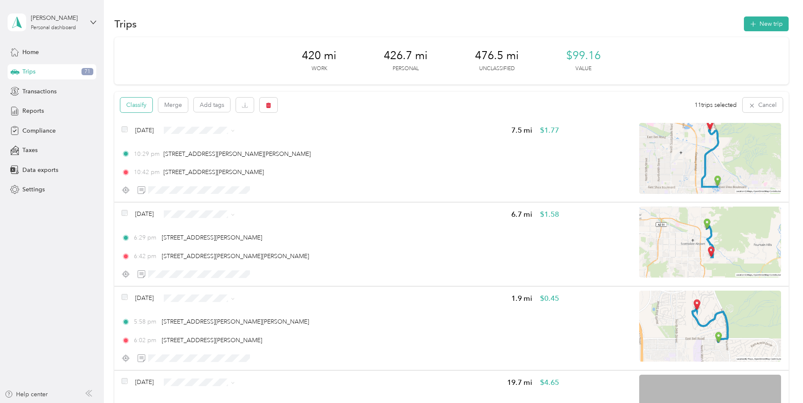
click at [146, 100] on button "Classify" at bounding box center [136, 104] width 32 height 15
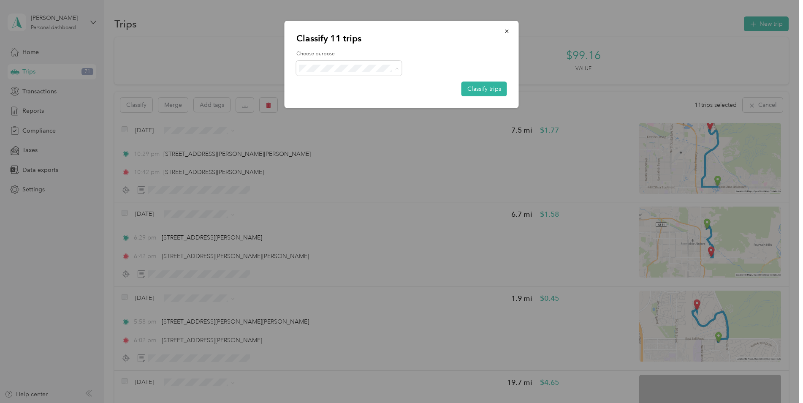
click at [355, 80] on span "Convergint Technologies" at bounding box center [356, 83] width 78 height 9
click at [481, 82] on button "Classify trips" at bounding box center [484, 88] width 46 height 15
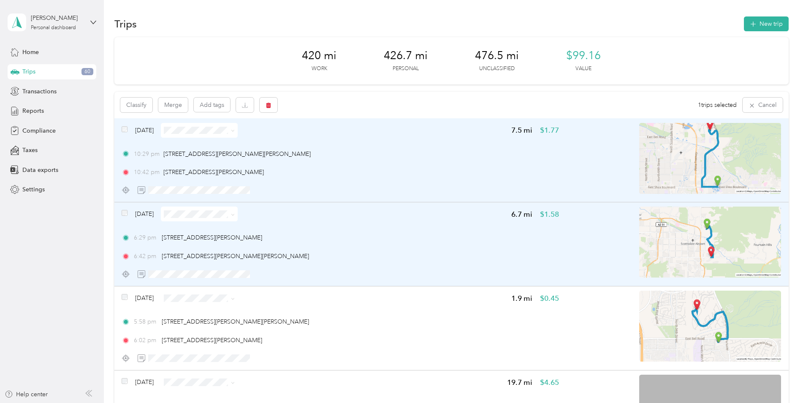
click at [142, 216] on span "Aug 15, 2025" at bounding box center [144, 213] width 19 height 9
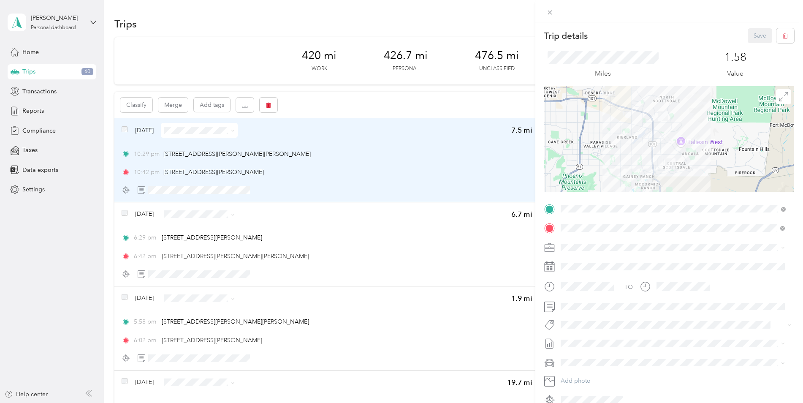
click at [128, 212] on div "Trip details Save This trip cannot be edited because it is either under review,…" at bounding box center [401, 201] width 803 height 403
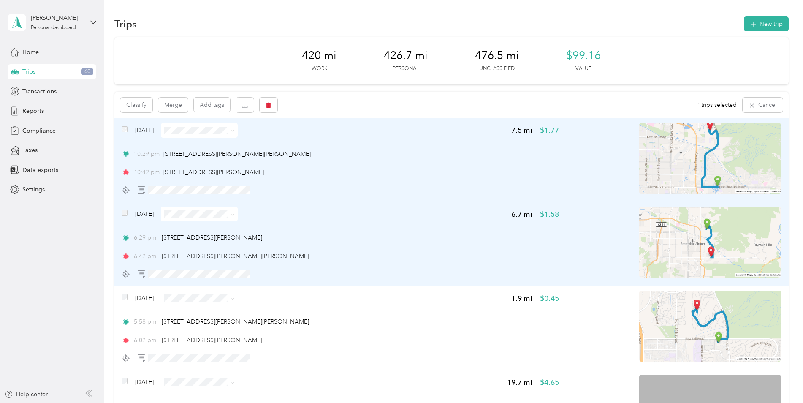
click at [122, 210] on div "Aug 15, 2025" at bounding box center [180, 213] width 116 height 15
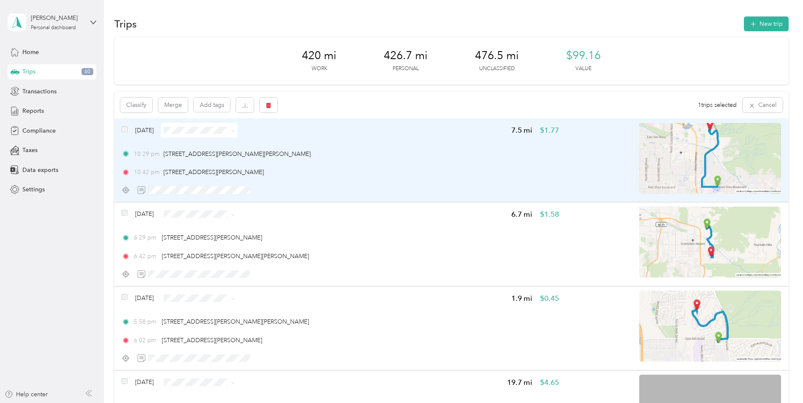
click at [124, 213] on div "Trip details Save This trip cannot be edited because it is either under review,…" at bounding box center [401, 201] width 803 height 403
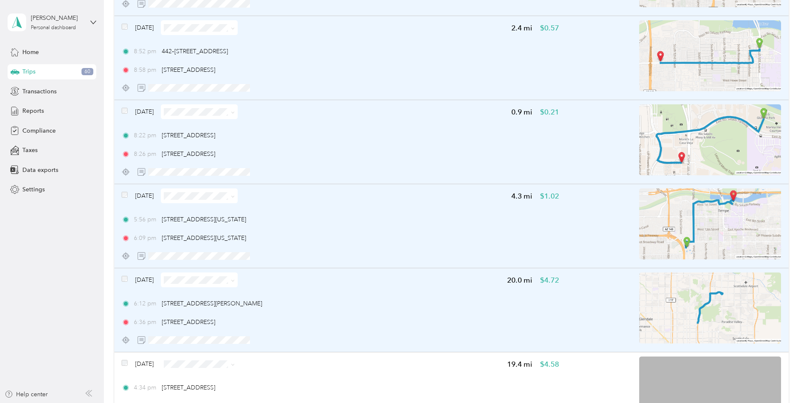
scroll to position [675, 0]
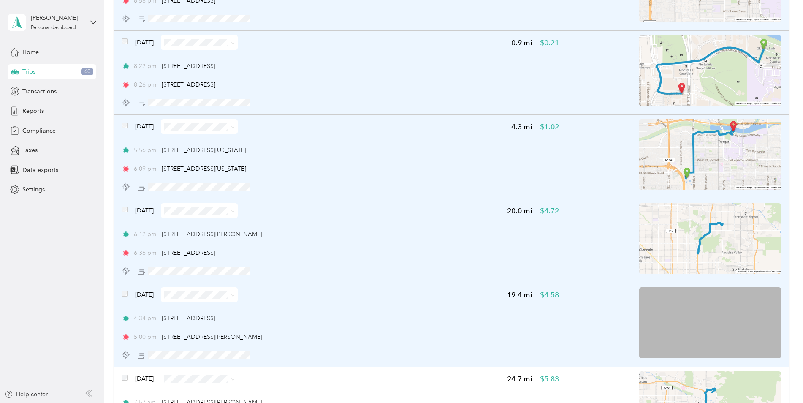
click at [119, 290] on div "Aug 13, 2025 19.4 mi $4.58 4:34 pm 2155 S 55th St, Tempe, AZ 5:00 pm 11811 N Ta…" at bounding box center [451, 325] width 674 height 84
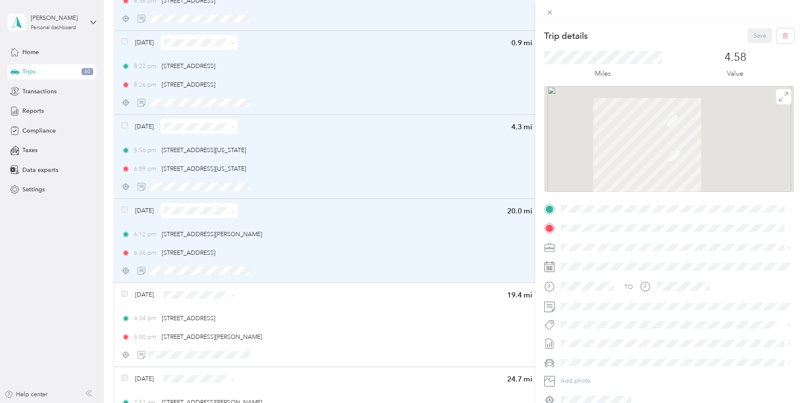
click at [128, 293] on div "Trip details Save This trip cannot be edited because it is either under review,…" at bounding box center [401, 201] width 803 height 403
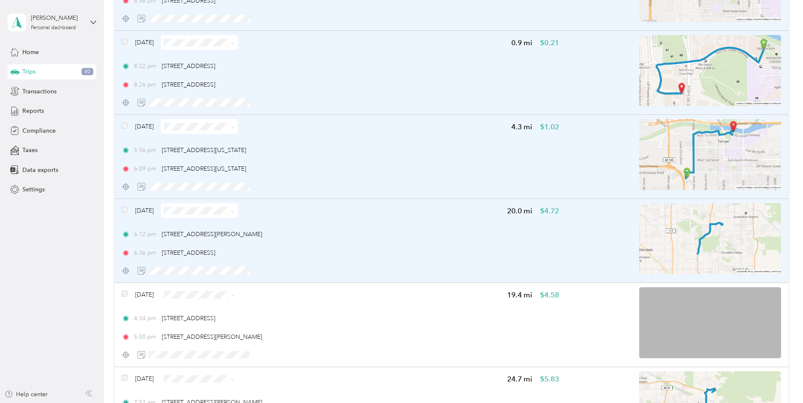
click at [127, 293] on div at bounding box center [401, 201] width 803 height 403
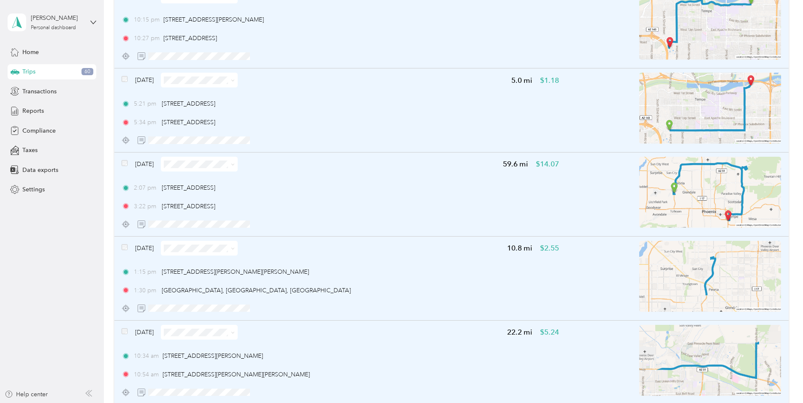
scroll to position [1435, 0]
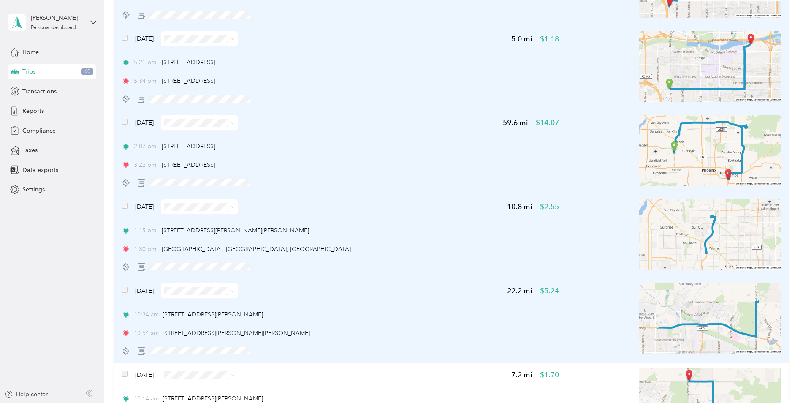
click at [126, 293] on span at bounding box center [125, 290] width 6 height 9
click at [124, 293] on span at bounding box center [125, 290] width 6 height 9
click at [123, 293] on span at bounding box center [125, 290] width 6 height 9
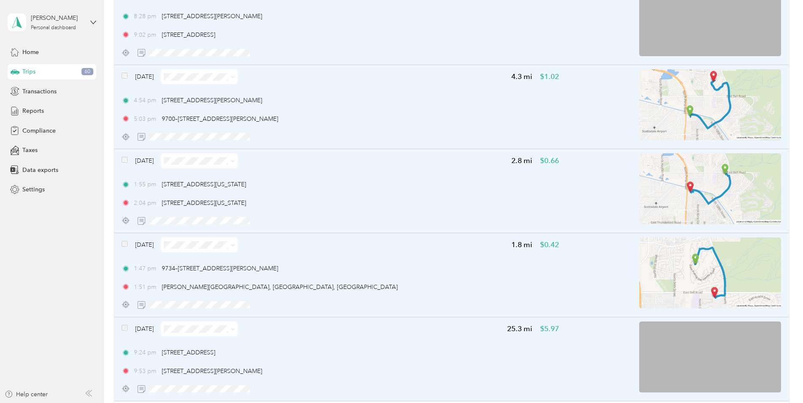
scroll to position [2026, 0]
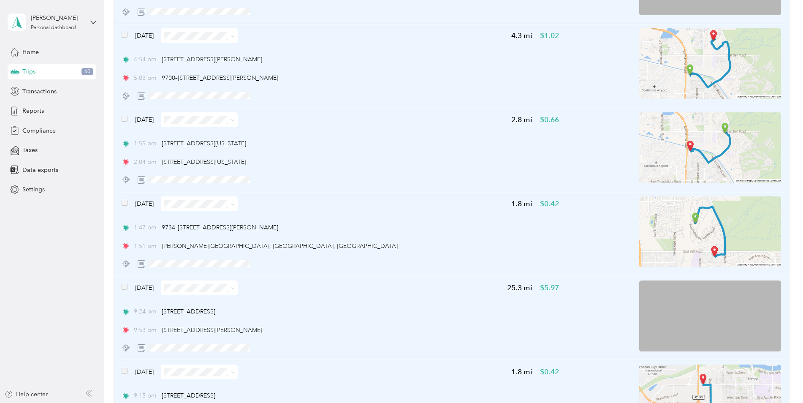
click at [125, 375] on div "Aug 8, 2025" at bounding box center [180, 371] width 116 height 15
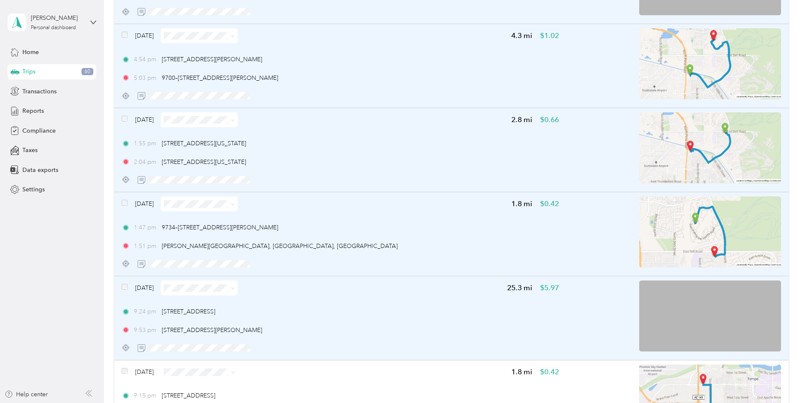
click at [126, 370] on div at bounding box center [447, 201] width 803 height 403
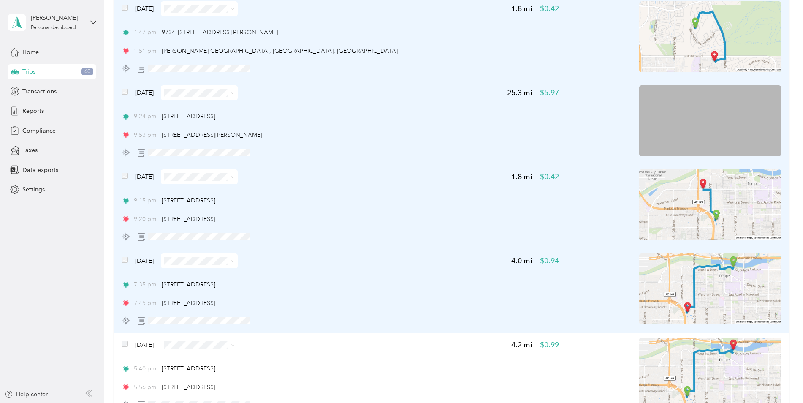
scroll to position [2321, 0]
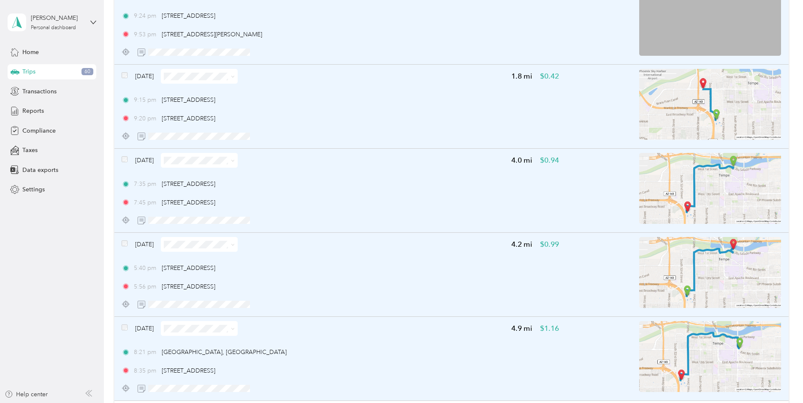
click at [122, 328] on div "Aug 7, 2025 4.9 mi $1.16 8:21 pm 940 E University Dr, Tempe, AZ 8:35 pm 2155 S …" at bounding box center [451, 359] width 674 height 84
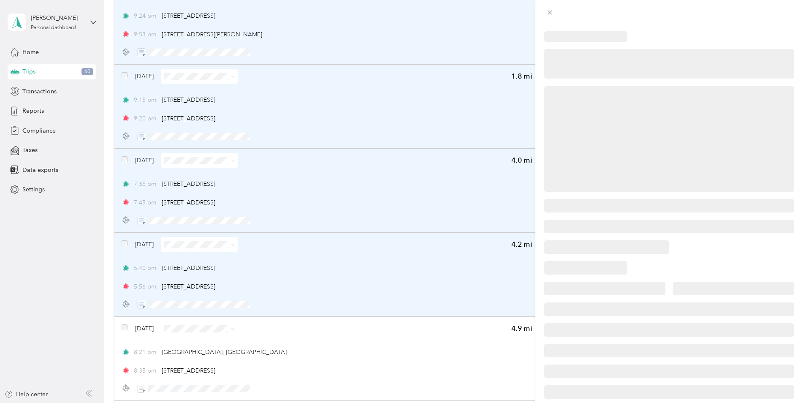
click at [123, 328] on div at bounding box center [401, 201] width 803 height 403
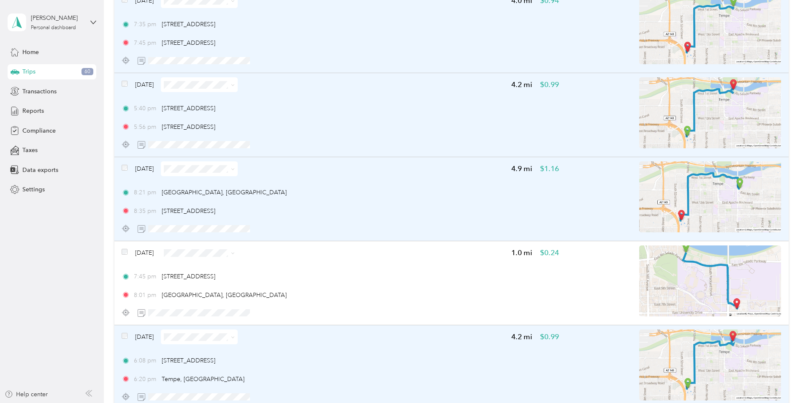
scroll to position [2490, 0]
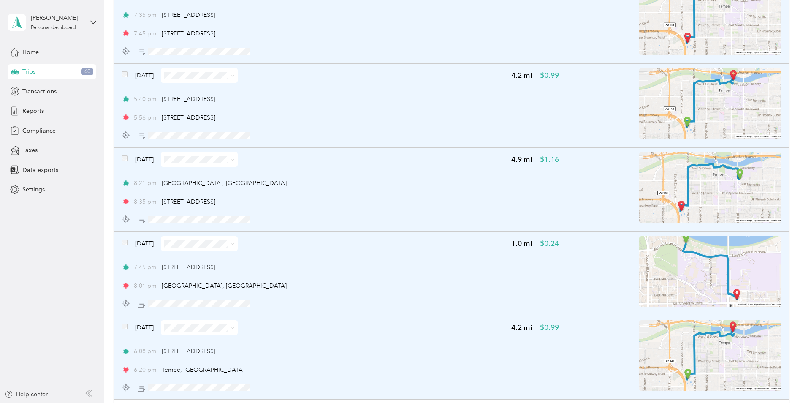
click at [125, 330] on span at bounding box center [125, 327] width 6 height 9
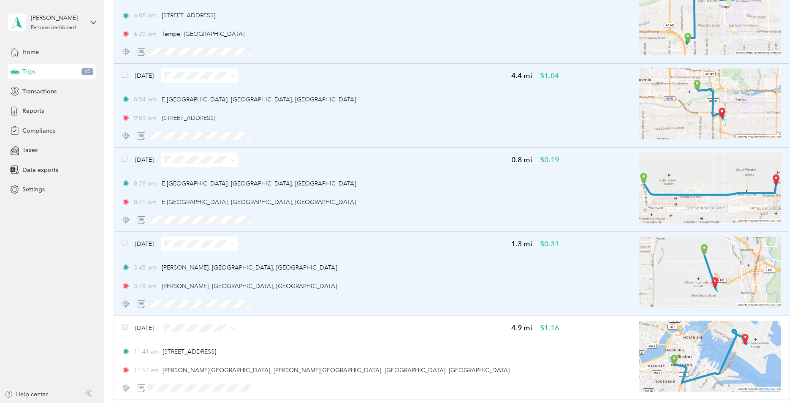
scroll to position [2828, 0]
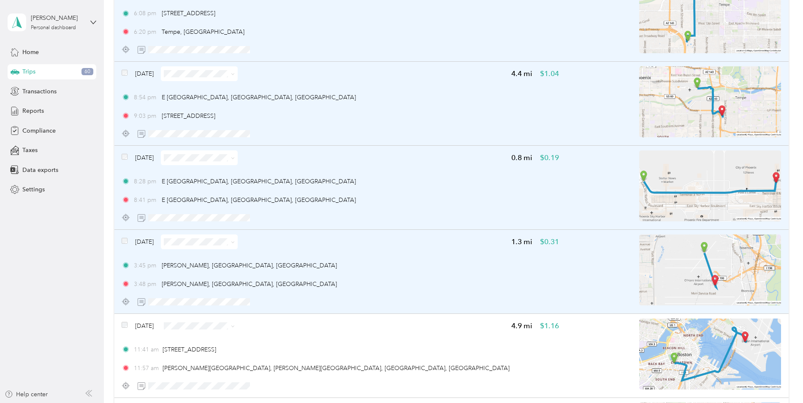
click at [122, 240] on div "Aug 6, 2025 1.3 mi $0.31 3:45 pm O'Hare, Chicago, IL 3:48 pm O'Hare, Chicago, IL" at bounding box center [451, 272] width 674 height 84
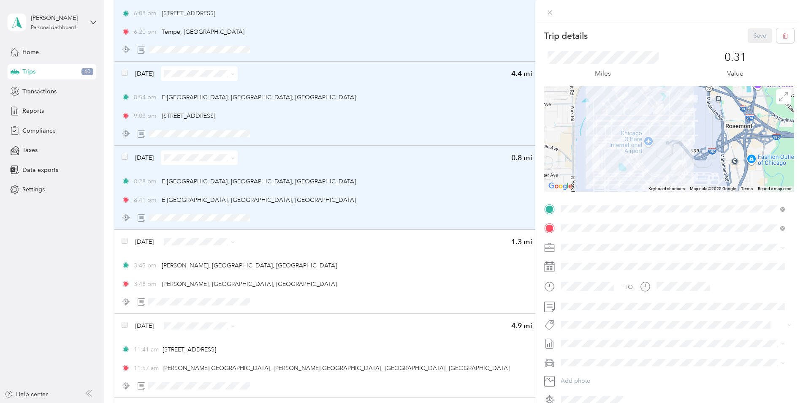
drag, startPoint x: 125, startPoint y: 244, endPoint x: 125, endPoint y: 240, distance: 4.2
click at [128, 244] on div "Trip details Save This trip cannot be edited because it is either under review,…" at bounding box center [401, 201] width 803 height 403
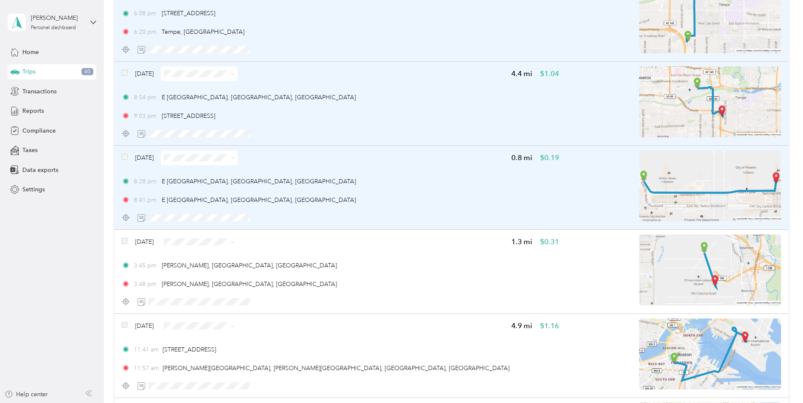
click at [125, 240] on div at bounding box center [401, 201] width 803 height 403
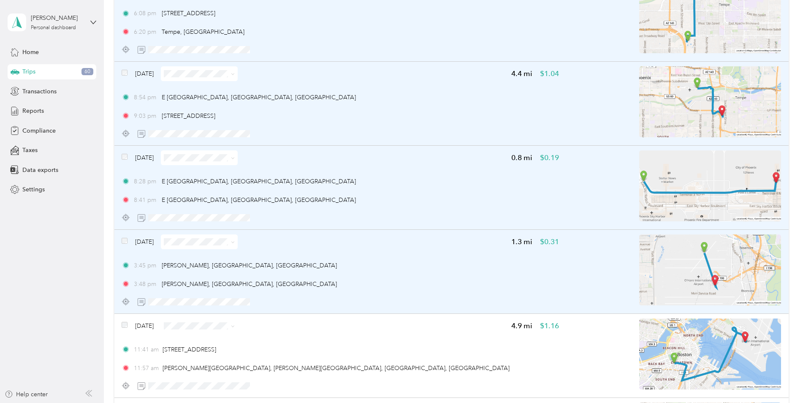
click at [127, 244] on span at bounding box center [125, 241] width 6 height 9
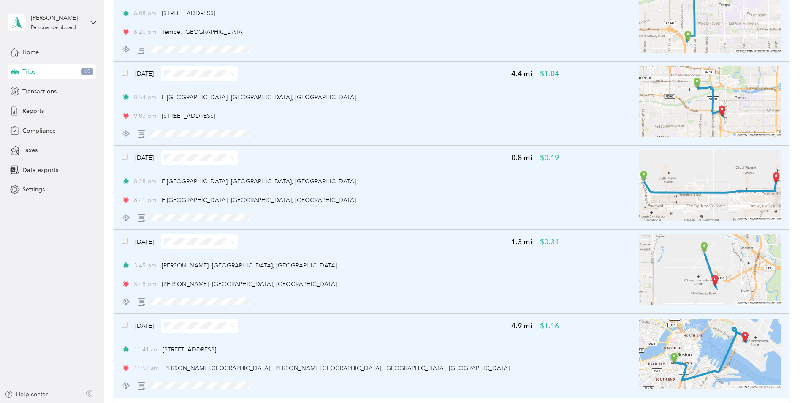
click at [119, 326] on div "Aug 6, 2025 4.9 mi $1.16 11:41 am 200 Stuart St, Theater District, Boston, MA 1…" at bounding box center [451, 356] width 674 height 84
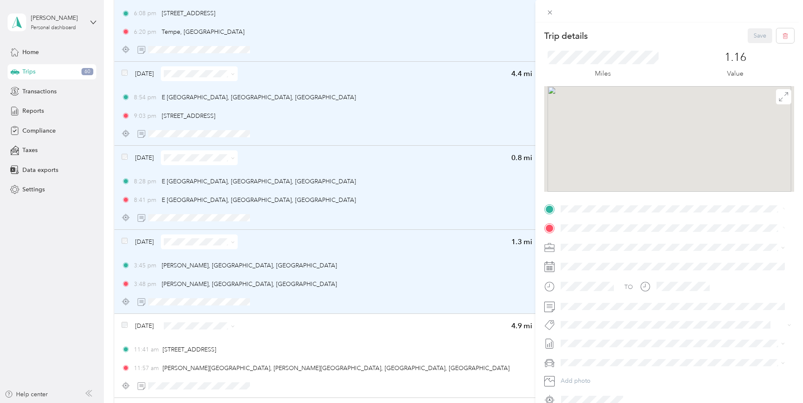
click at [133, 327] on div "Trip details Save This trip cannot be edited because it is either under review,…" at bounding box center [401, 201] width 803 height 403
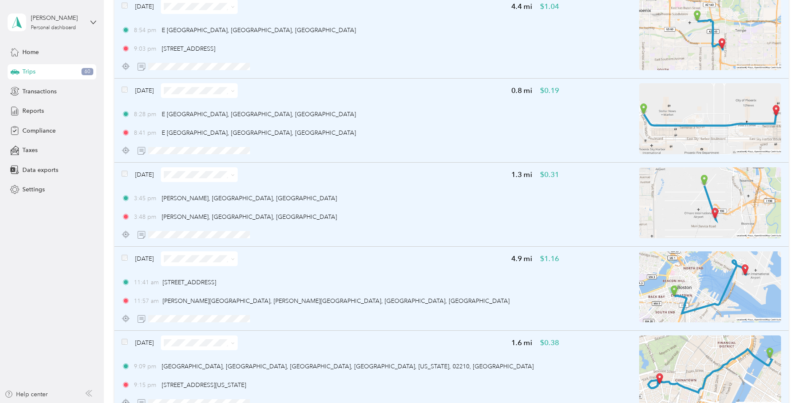
scroll to position [2996, 0]
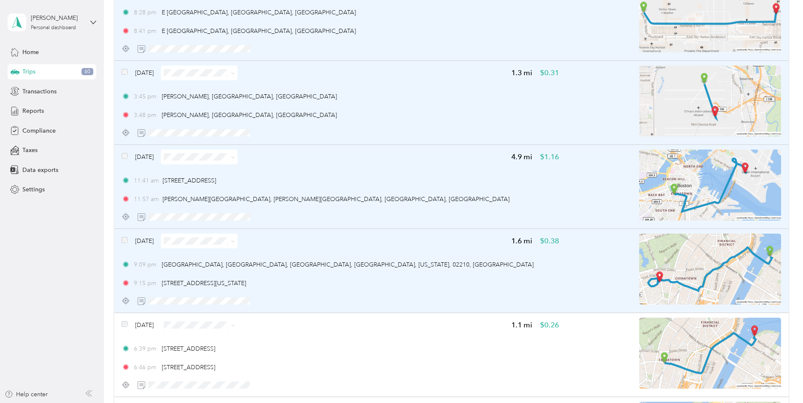
click at [125, 244] on span at bounding box center [125, 240] width 6 height 9
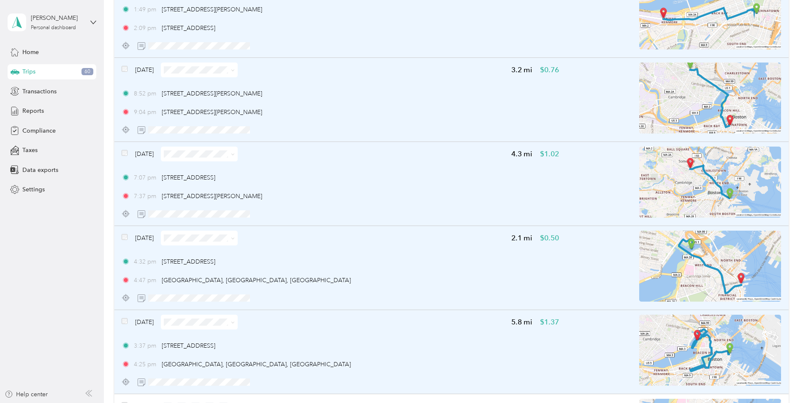
scroll to position [3756, 0]
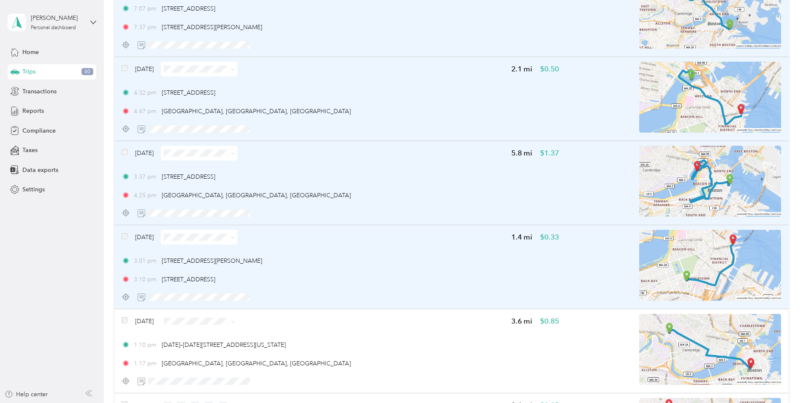
click at [121, 236] on div "Aug 3, 2025 1.4 mi $0.33 3:01 pm 75 Charles St S, Theater District, Boston, MA …" at bounding box center [451, 267] width 674 height 84
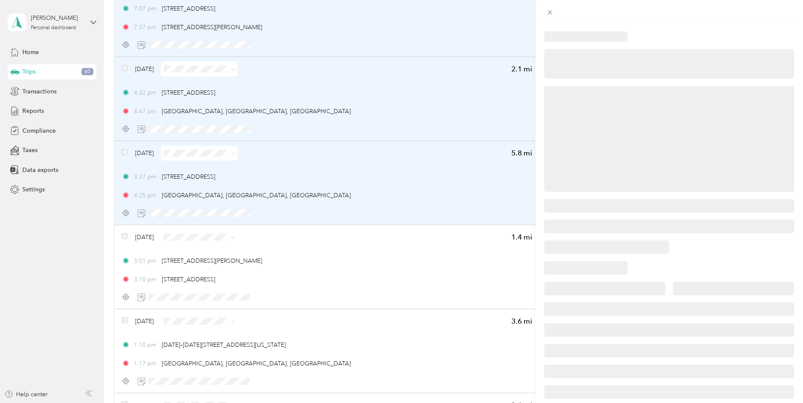
click at [126, 238] on div at bounding box center [401, 201] width 803 height 403
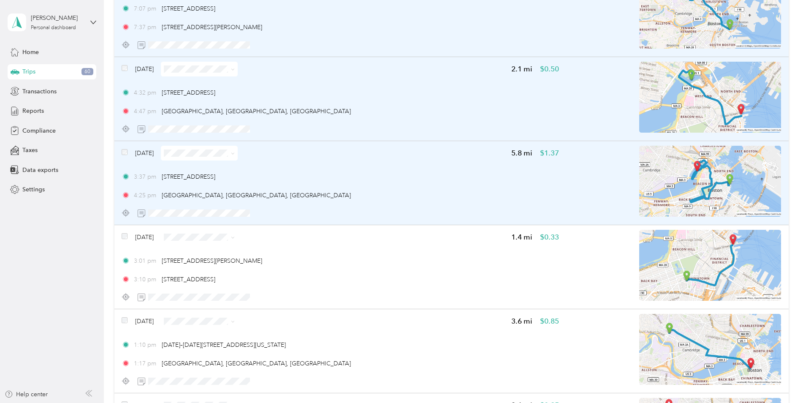
click at [122, 237] on div at bounding box center [401, 201] width 803 height 403
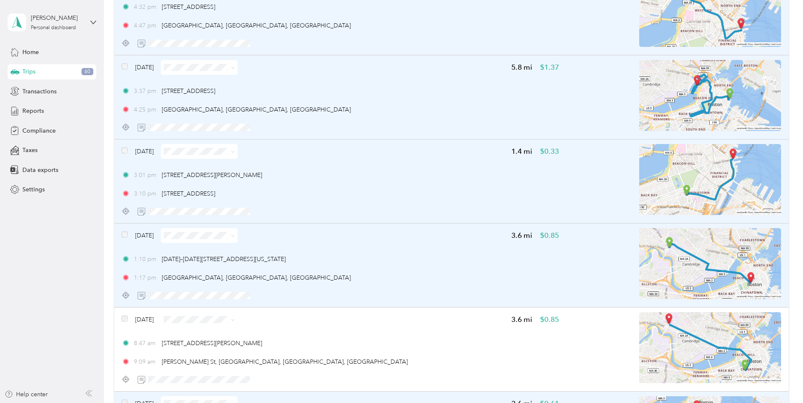
scroll to position [3925, 0]
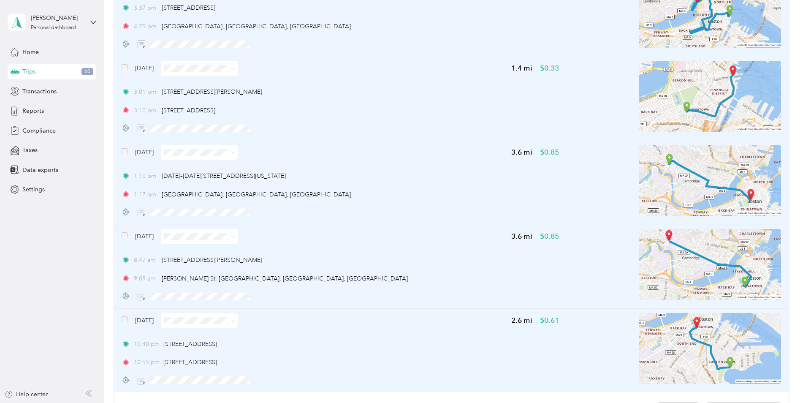
click at [128, 316] on div "Aug 3, 2025" at bounding box center [180, 320] width 116 height 15
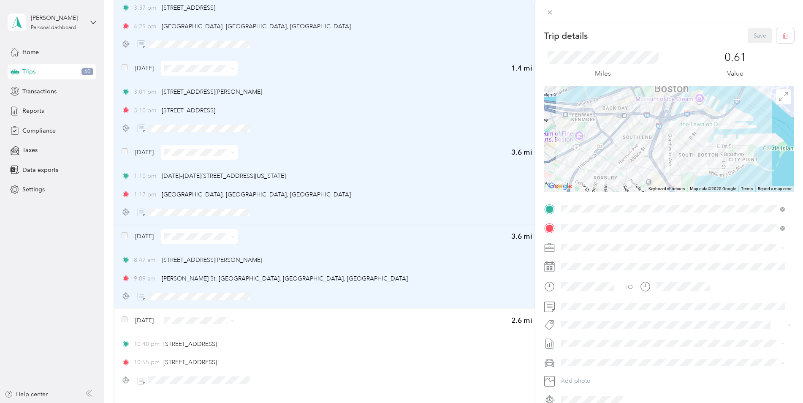
click at [127, 320] on div "Trip details Save This trip cannot be edited because it is either under review,…" at bounding box center [401, 201] width 803 height 403
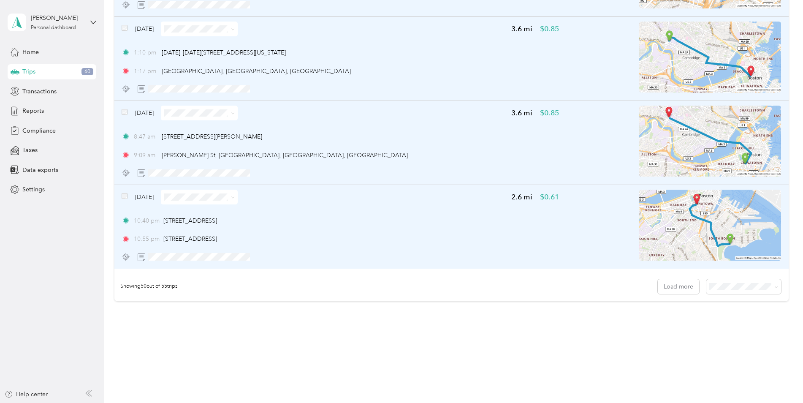
scroll to position [4051, 0]
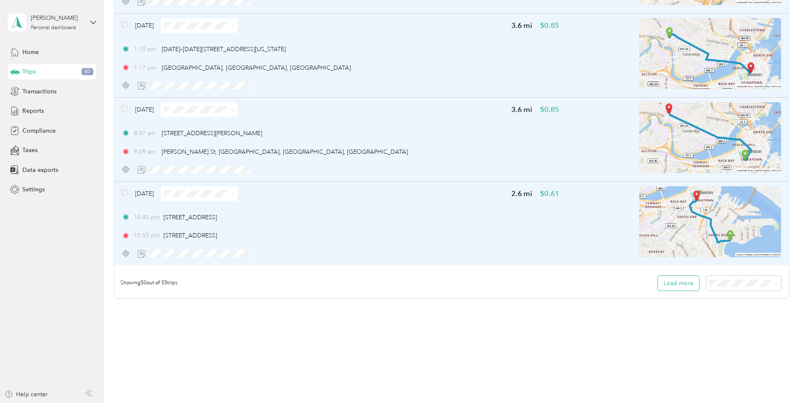
click at [679, 285] on button "Load more" at bounding box center [678, 283] width 41 height 15
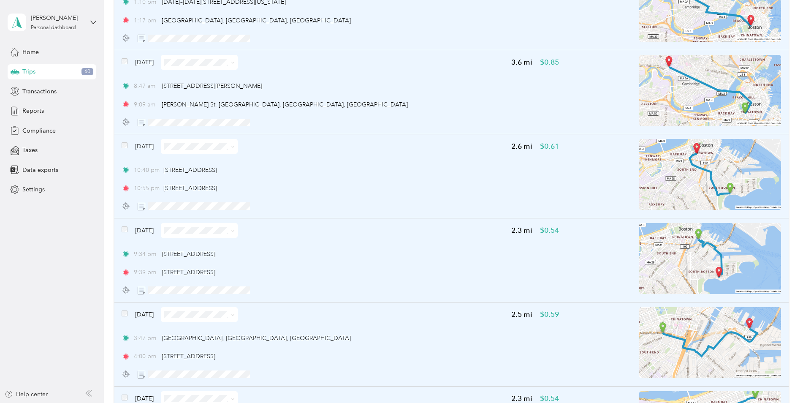
scroll to position [0, 0]
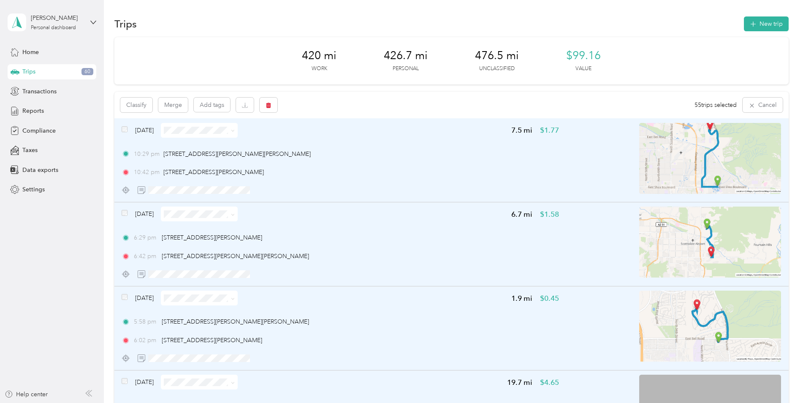
drag, startPoint x: 404, startPoint y: 323, endPoint x: 429, endPoint y: -31, distance: 354.9
click at [134, 111] on button "Classify" at bounding box center [136, 104] width 32 height 15
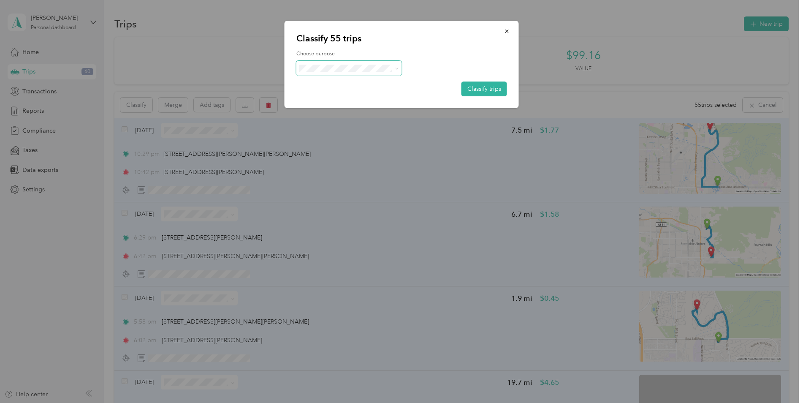
click at [360, 75] on span at bounding box center [349, 68] width 106 height 15
click at [352, 97] on span "Personal" at bounding box center [357, 98] width 80 height 9
click at [493, 88] on button "Classify trips" at bounding box center [484, 88] width 46 height 15
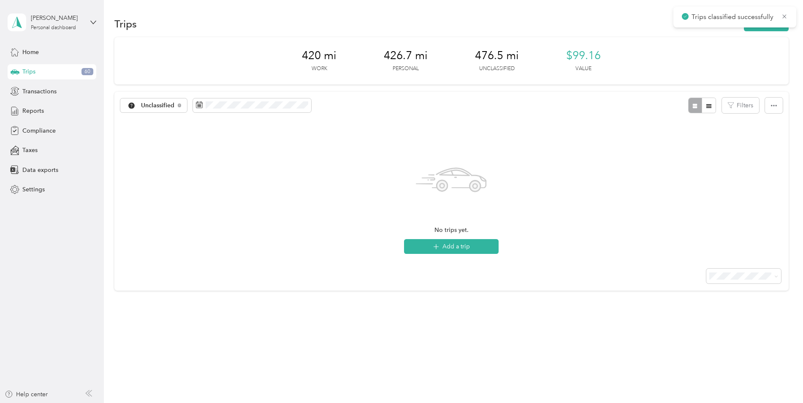
click at [260, 32] on section "Trips New trip 420 mi Work 426.7 mi Personal 476.5 mi Unclassified $99.16 Value…" at bounding box center [451, 167] width 674 height 305
click at [522, 115] on div "Unclassified Filters" at bounding box center [451, 105] width 674 height 27
click at [68, 70] on div "Trips 5" at bounding box center [52, 71] width 89 height 15
click at [248, 110] on span at bounding box center [252, 105] width 118 height 14
click at [277, 110] on span at bounding box center [252, 105] width 118 height 14
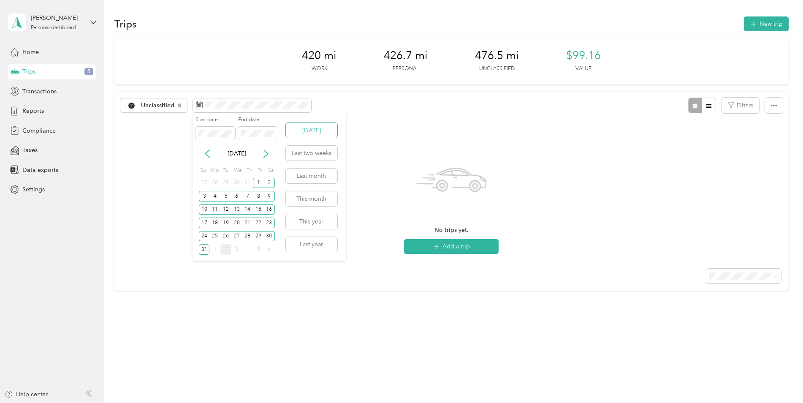
click at [308, 131] on button "Today" at bounding box center [311, 130] width 51 height 15
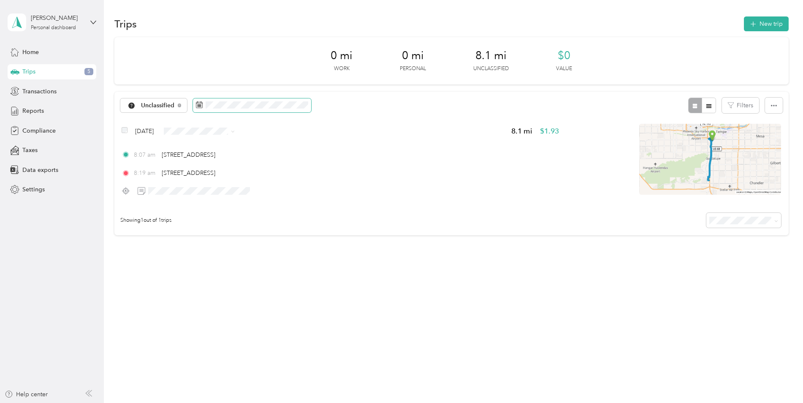
click at [208, 110] on span at bounding box center [252, 105] width 118 height 14
click at [323, 153] on button "Last two weeks" at bounding box center [311, 153] width 51 height 15
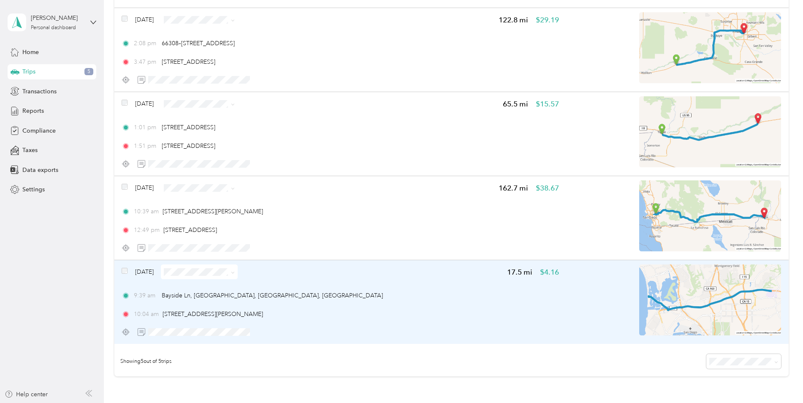
scroll to position [285, 0]
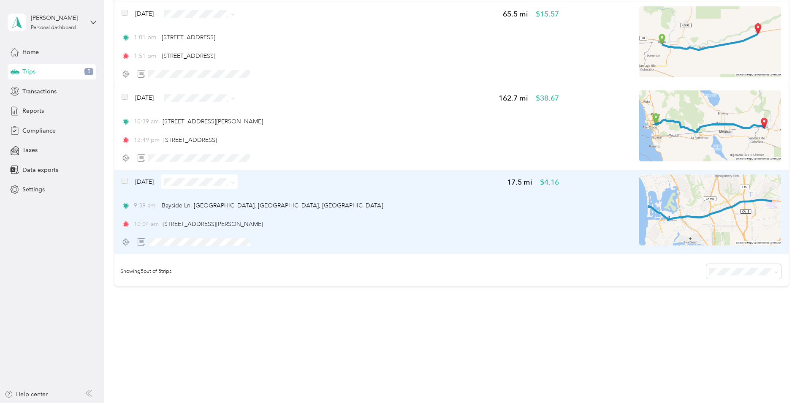
click at [128, 180] on div "Sep 1, 2025" at bounding box center [180, 181] width 116 height 15
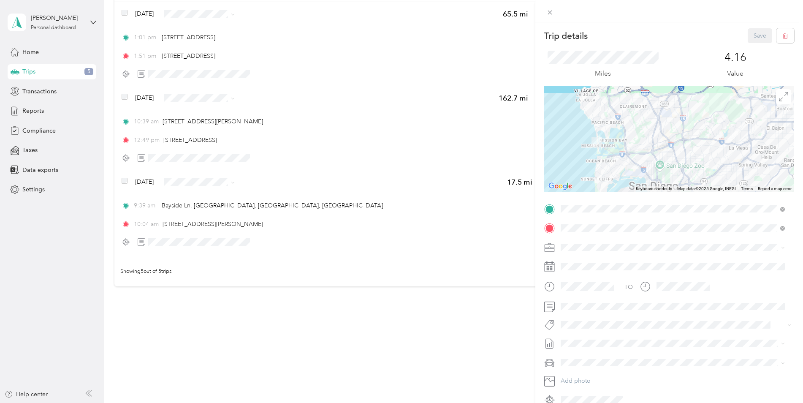
click at [118, 189] on div "Trip details Save This trip cannot be edited because it is either under review,…" at bounding box center [401, 201] width 803 height 403
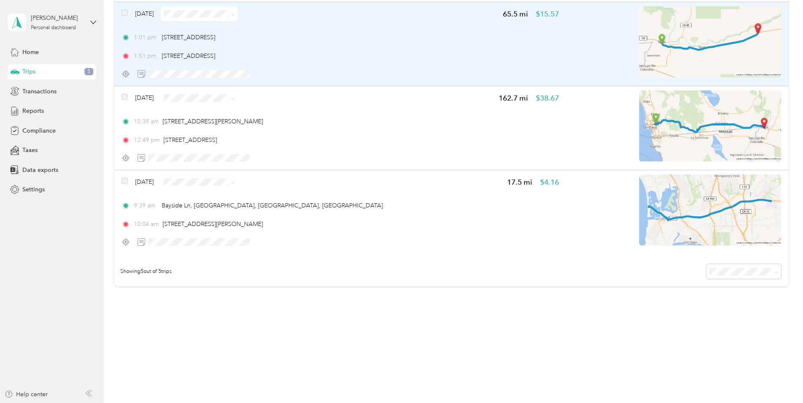
scroll to position [285, 0]
